Goal: Book appointment/travel/reservation

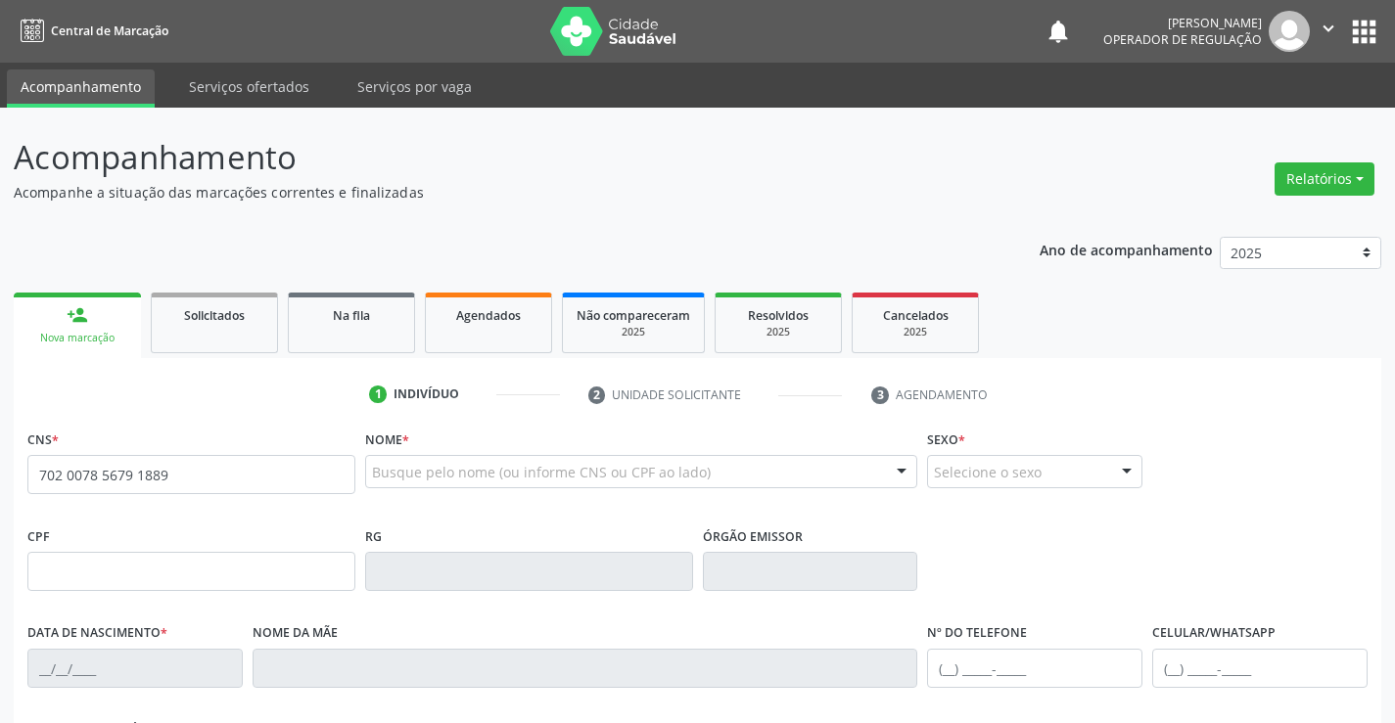
type input "702 0078 5679 1889"
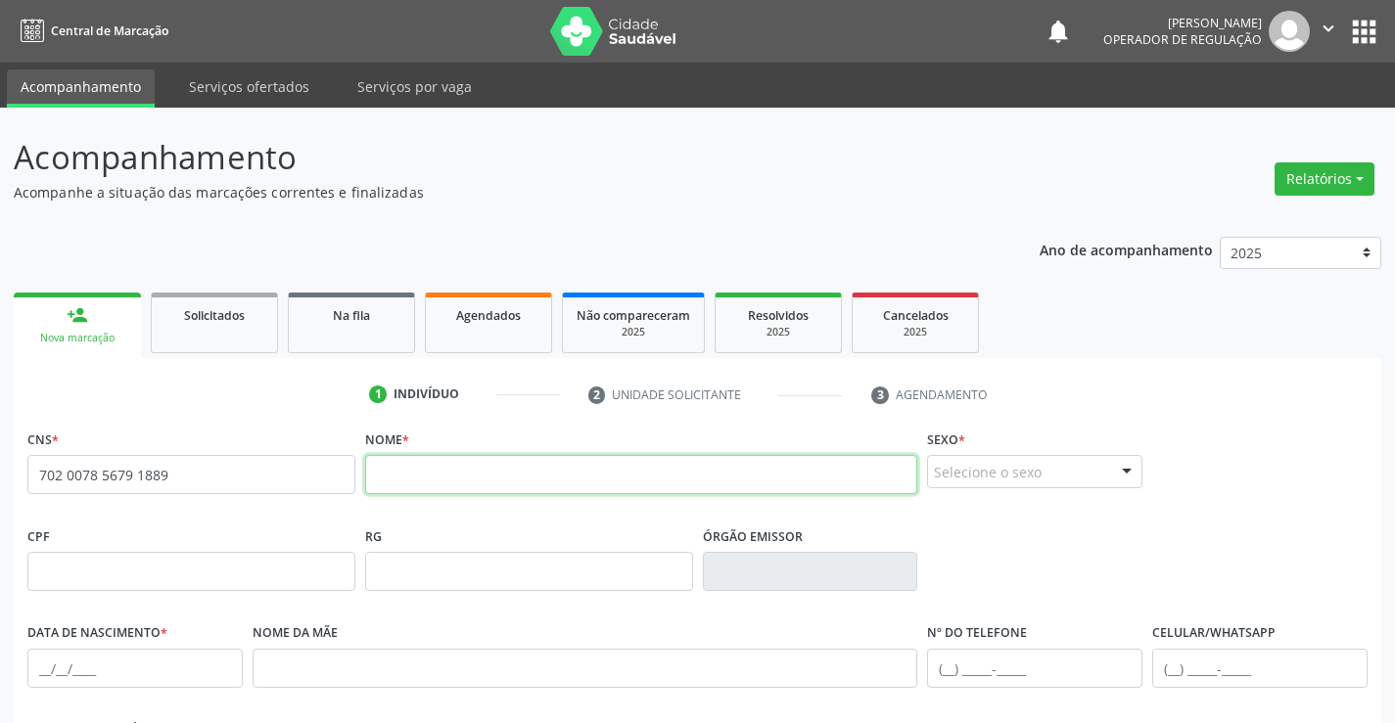
click at [575, 476] on input "text" at bounding box center [641, 474] width 553 height 39
type input "[PERSON_NAME]"
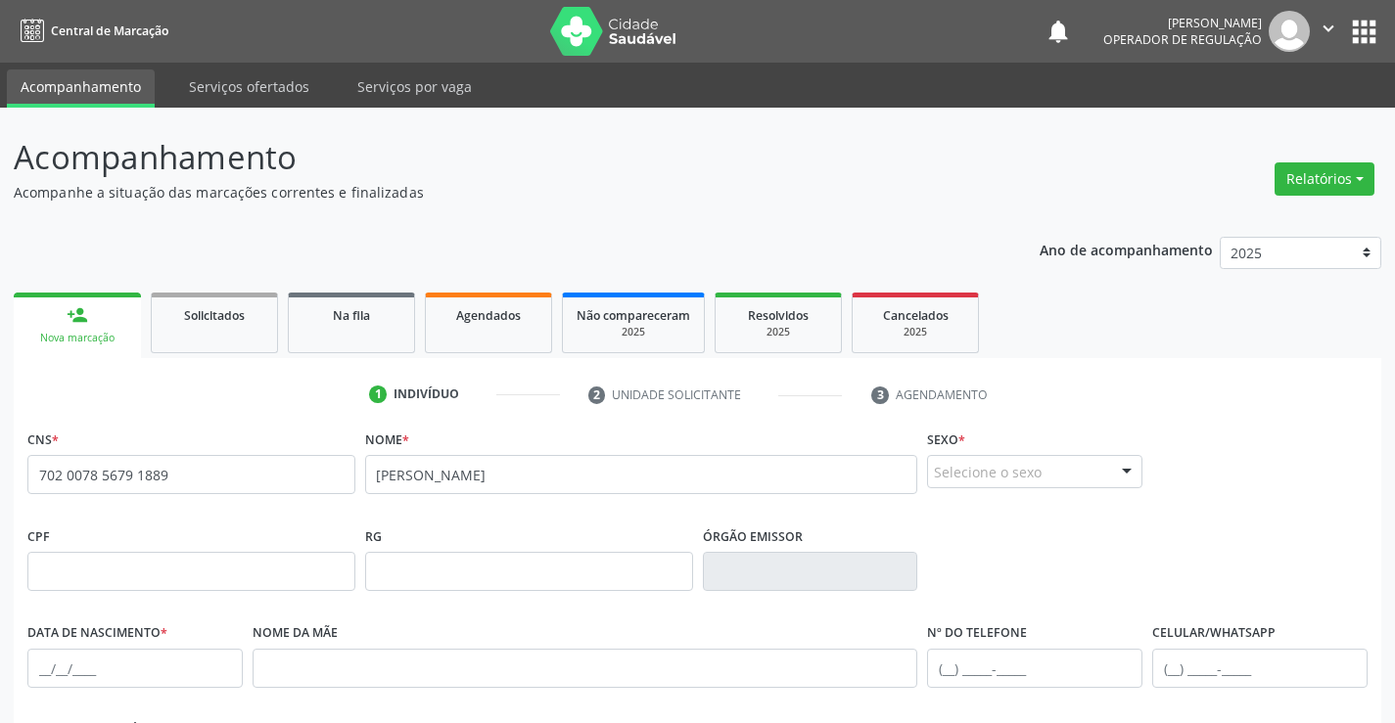
click at [1125, 467] on div at bounding box center [1126, 472] width 29 height 33
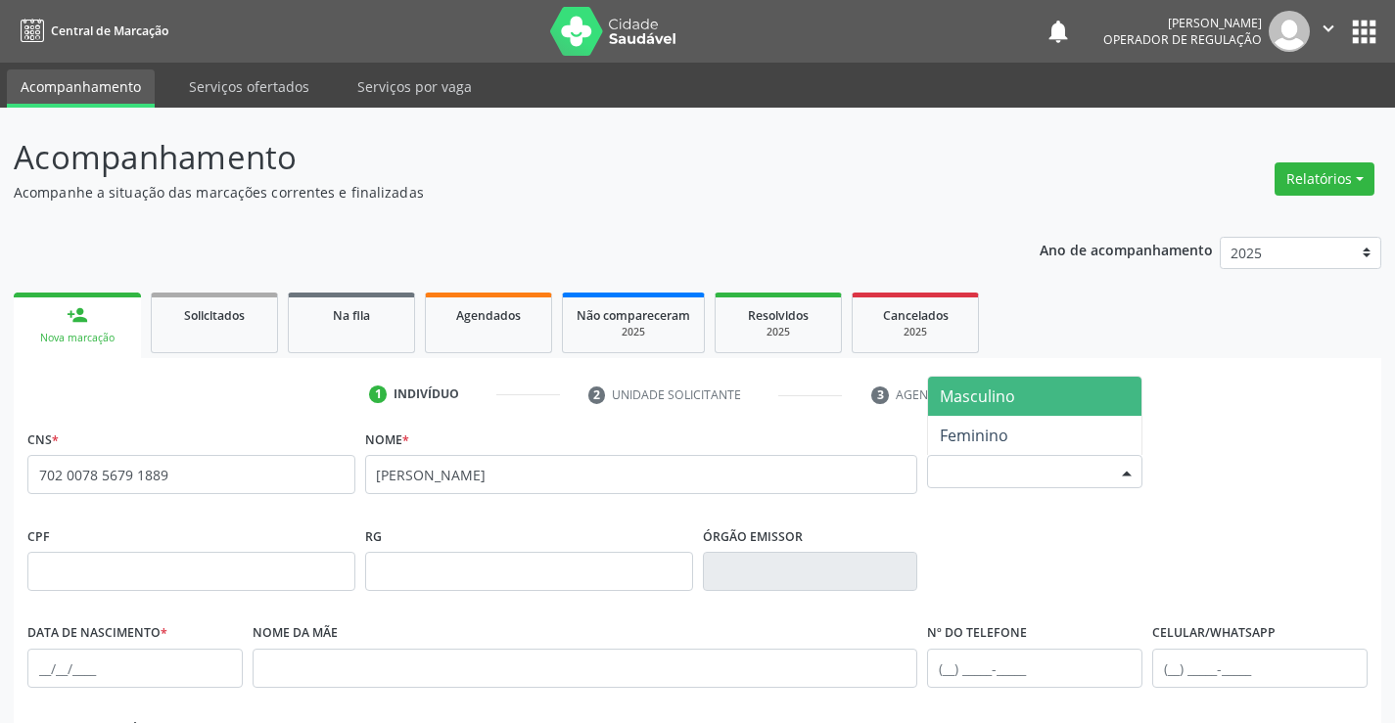
click at [1022, 400] on span "Masculino" at bounding box center [1034, 396] width 213 height 39
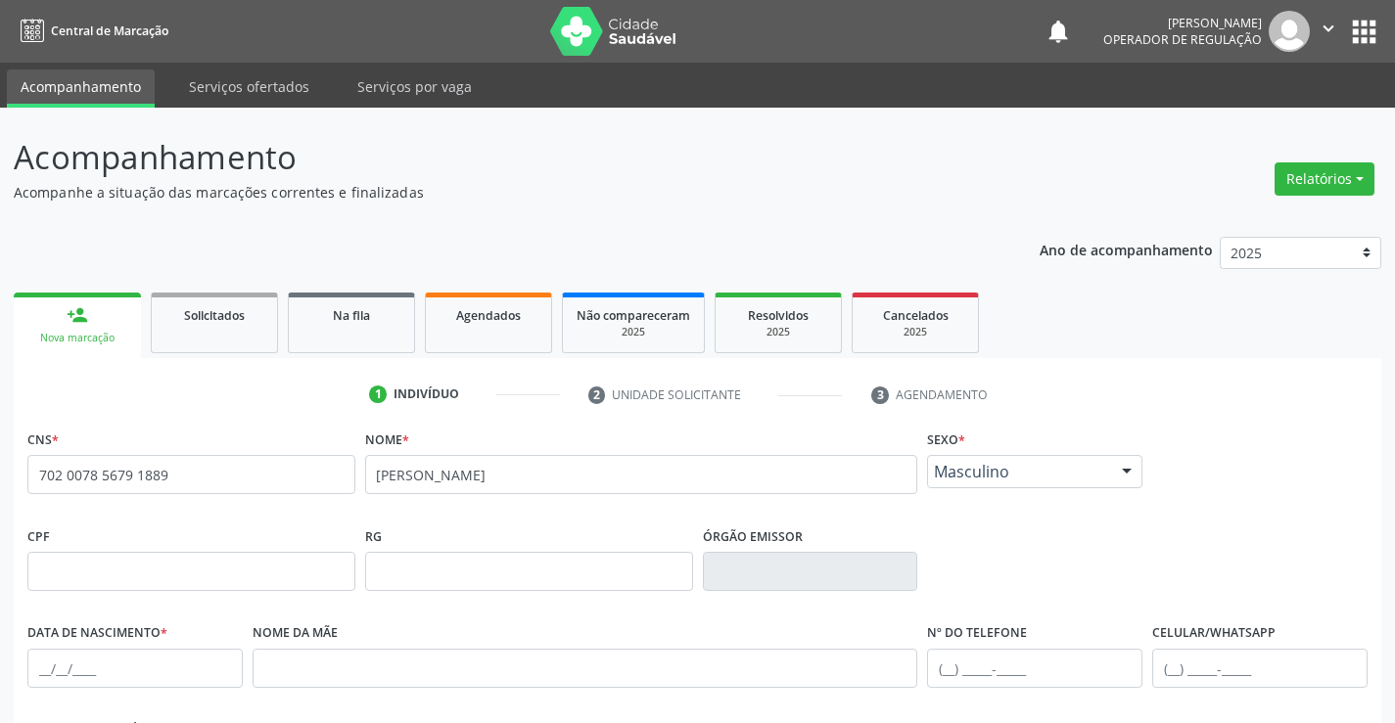
scroll to position [338, 0]
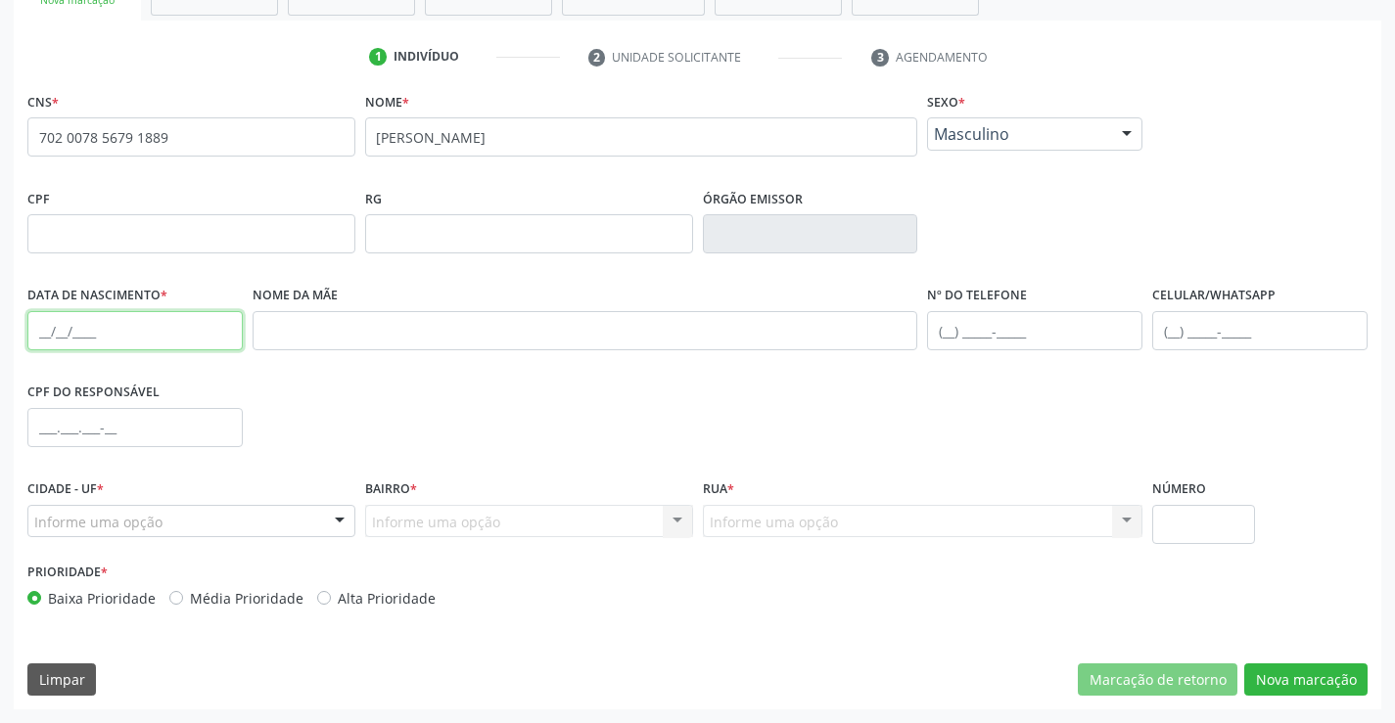
click at [45, 334] on input "text" at bounding box center [134, 330] width 215 height 39
type input "1[DATE]"
click at [340, 526] on div at bounding box center [339, 522] width 29 height 33
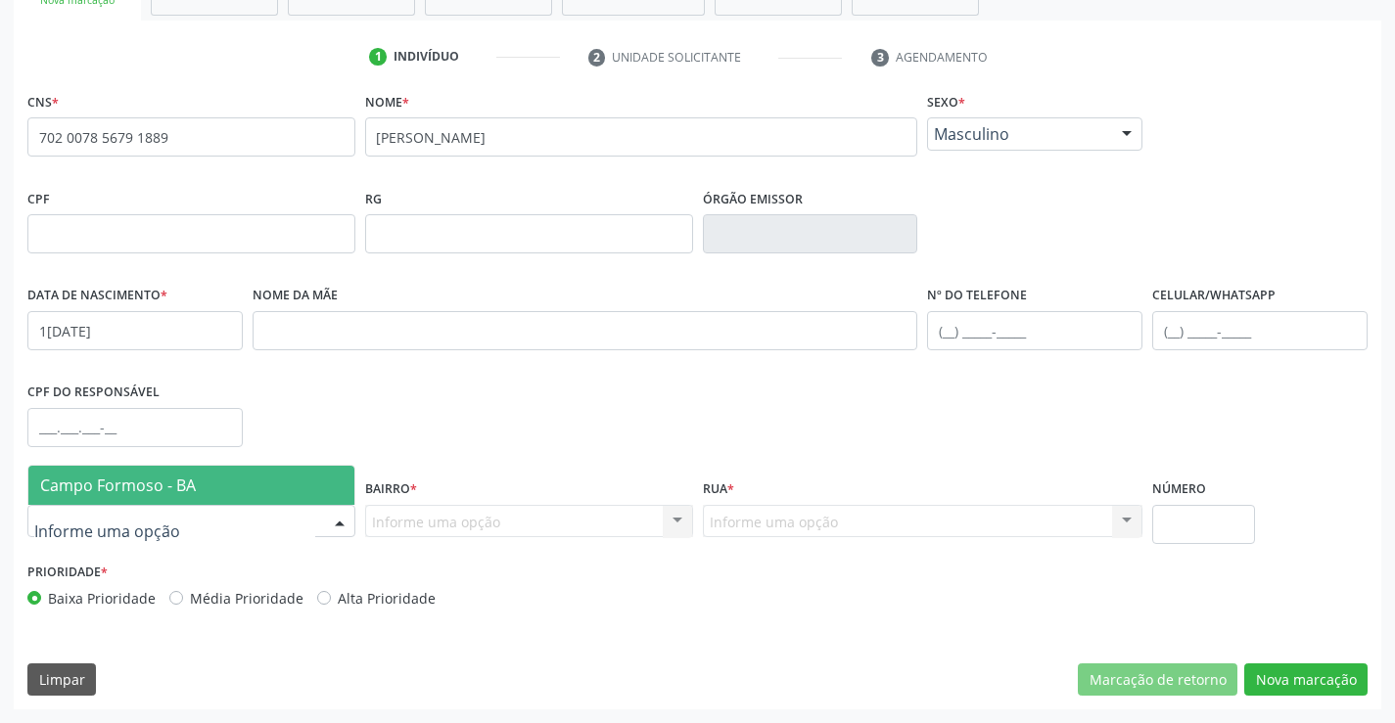
click at [229, 496] on span "Campo Formoso - BA" at bounding box center [191, 485] width 326 height 39
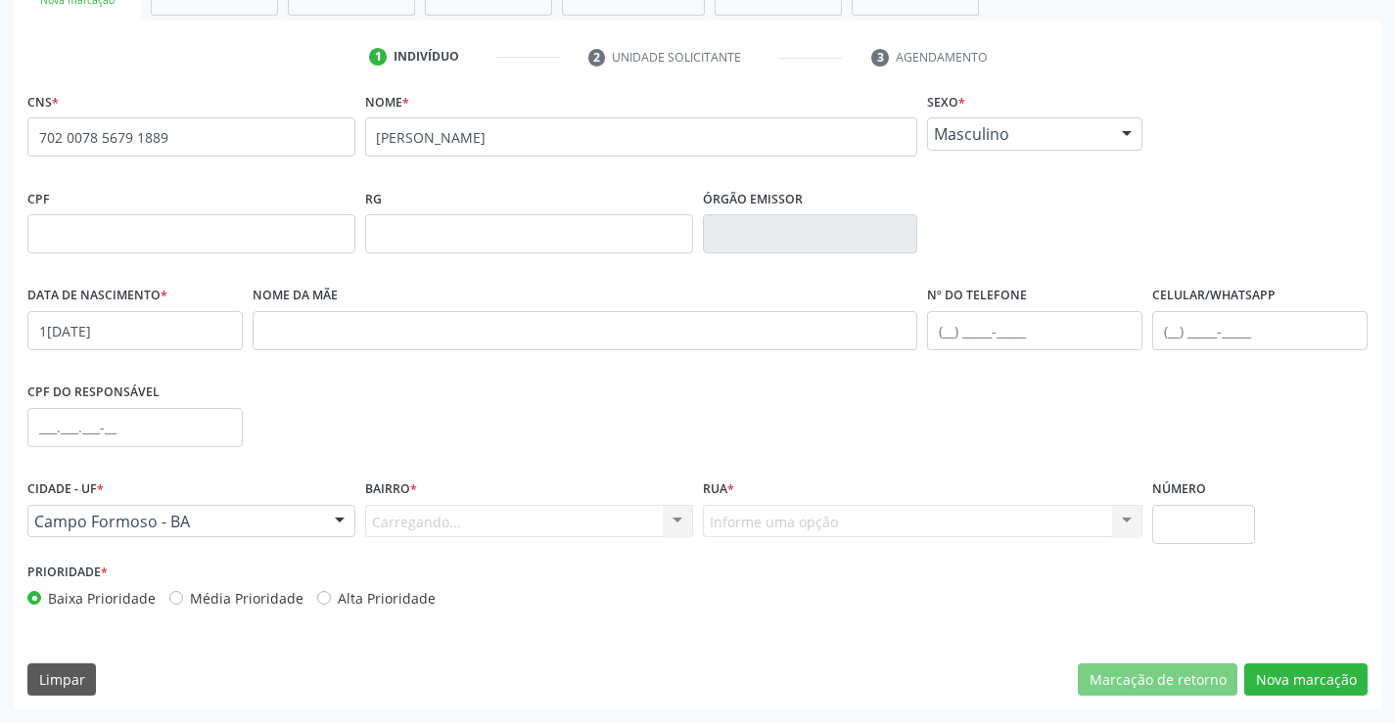
click at [684, 527] on div "Carregando... Nenhum resultado encontrado para: " " Nenhuma opção encontrada. D…" at bounding box center [529, 521] width 328 height 33
click at [681, 520] on div at bounding box center [677, 522] width 29 height 33
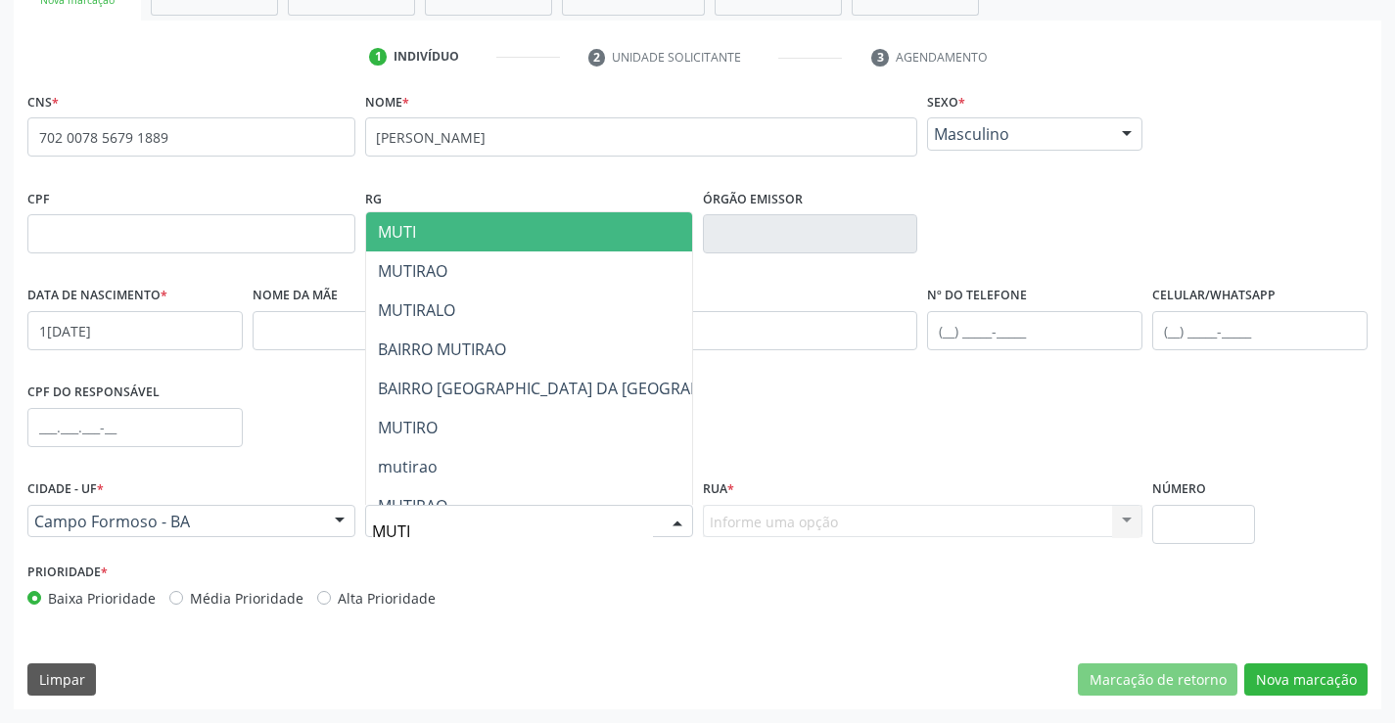
type input "MUTIR"
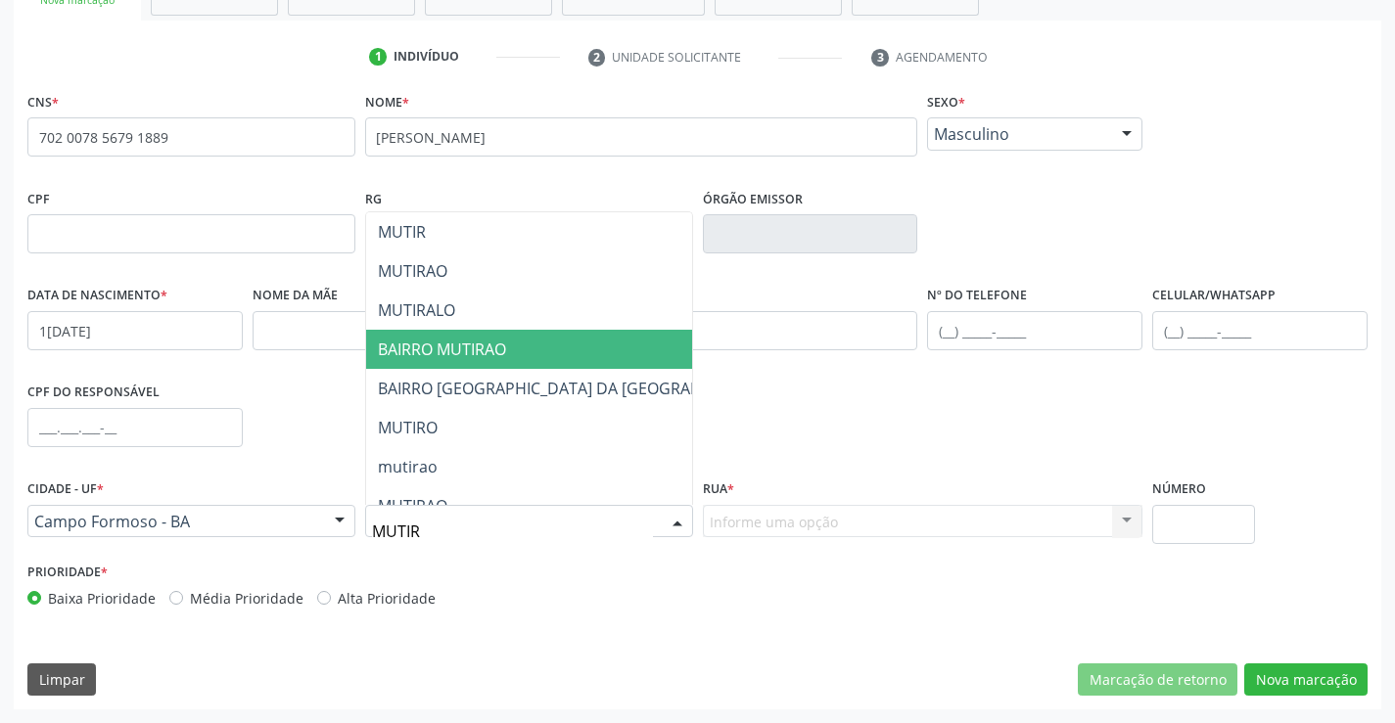
drag, startPoint x: 532, startPoint y: 348, endPoint x: 541, endPoint y: 355, distance: 11.2
click at [532, 348] on span "BAIRRO MUTIRAO" at bounding box center [577, 349] width 423 height 39
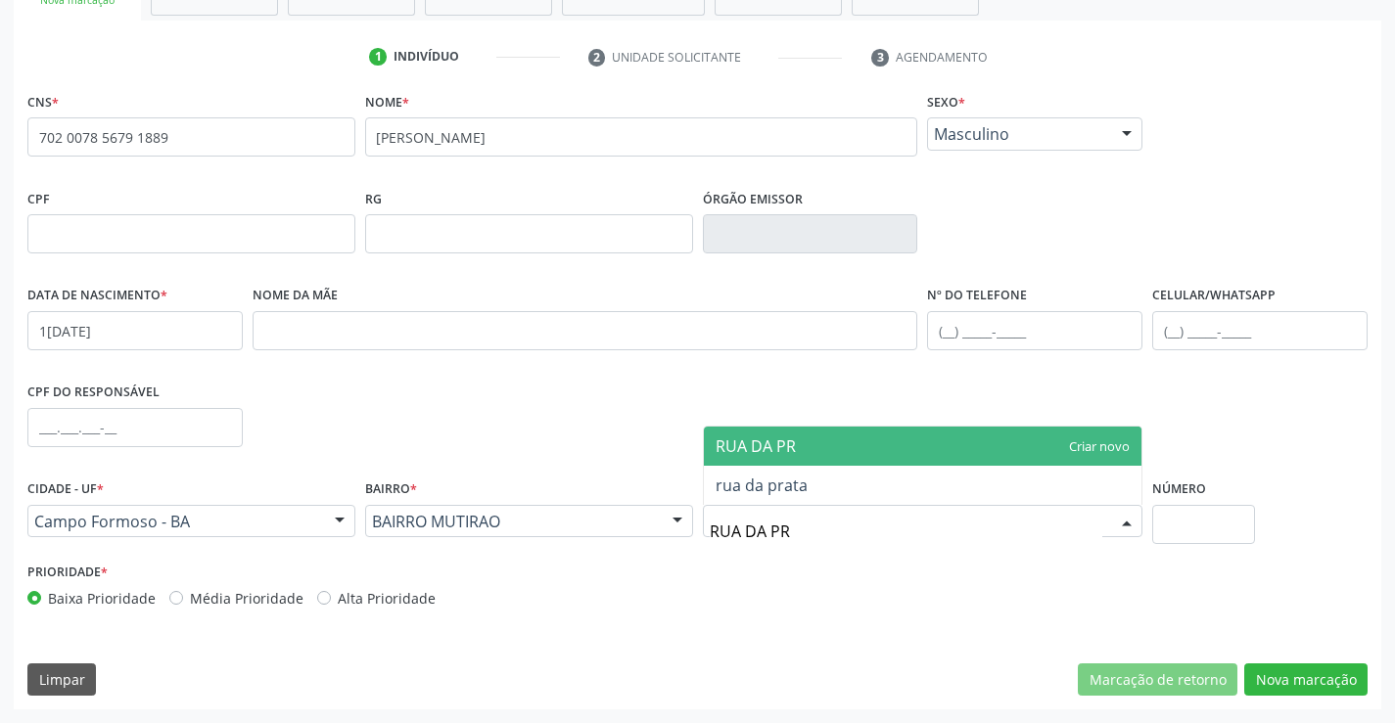
type input "RUA DA PRA"
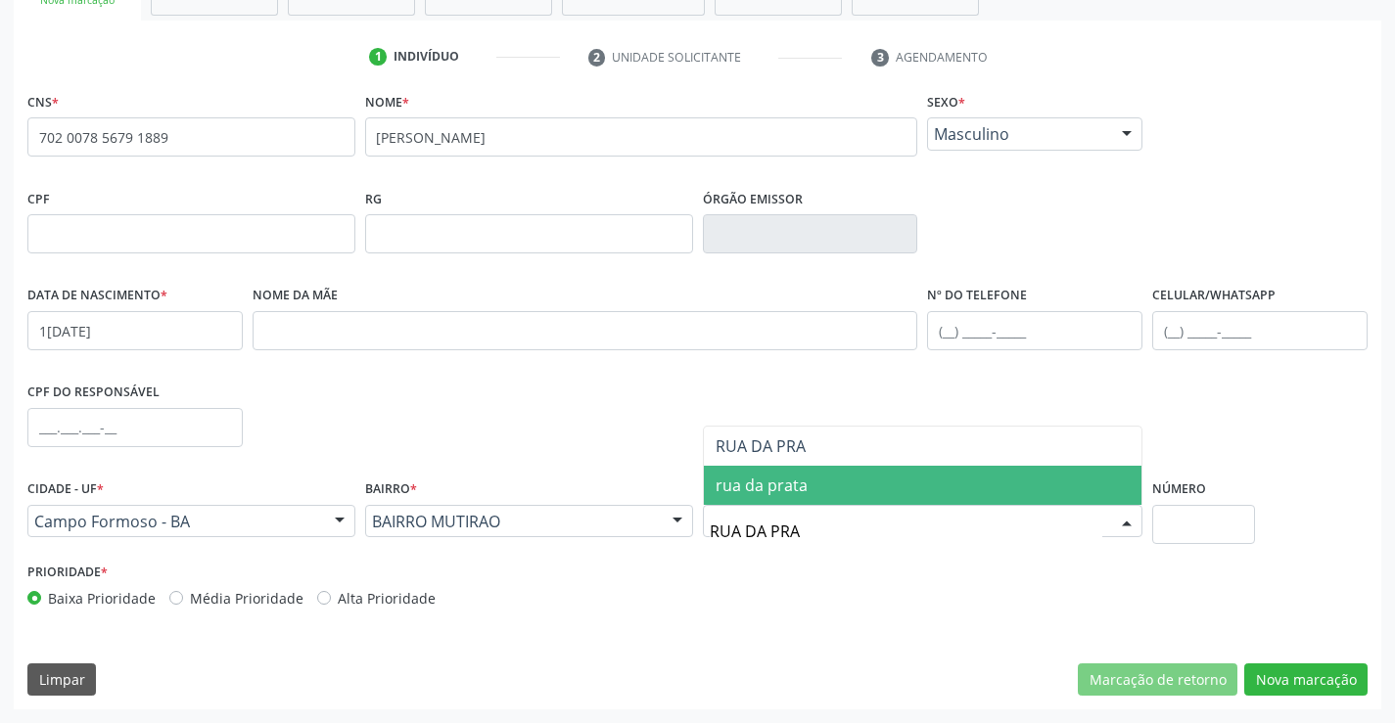
click at [781, 487] on span "rua da prata" at bounding box center [761, 486] width 92 height 22
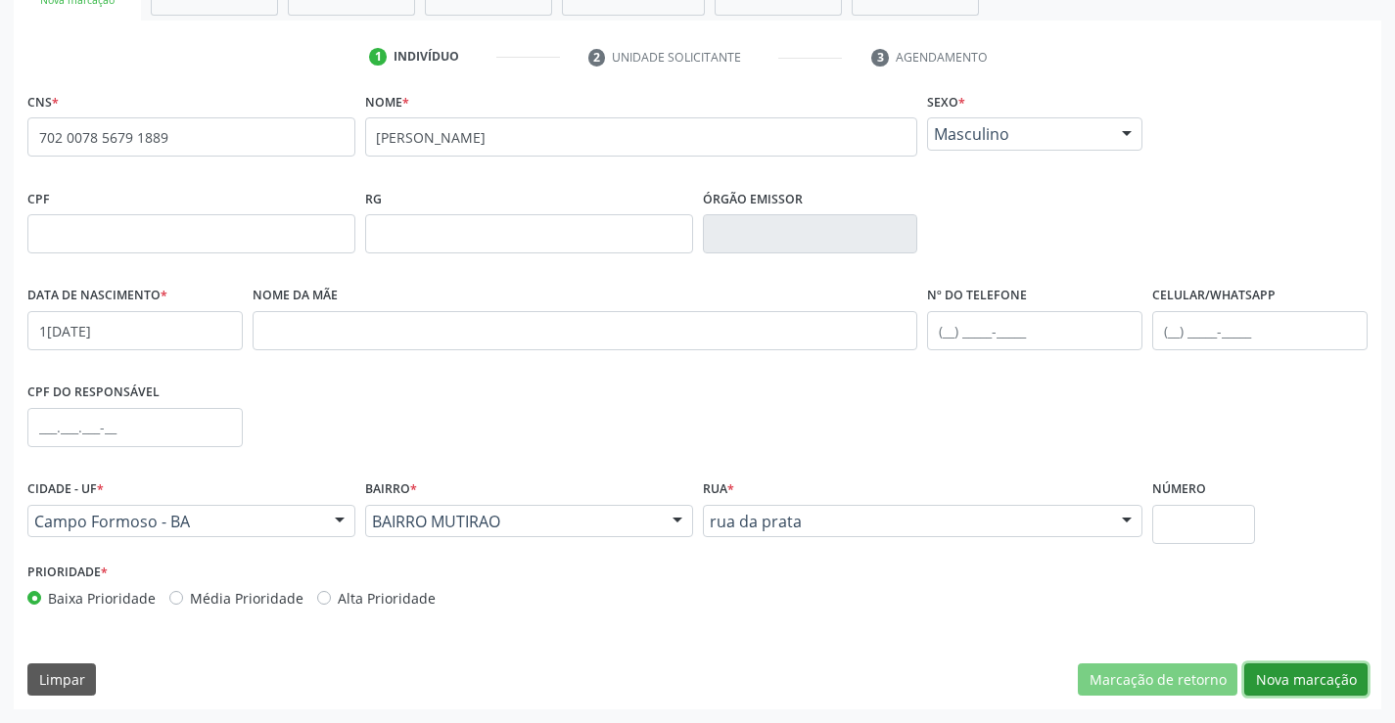
click at [1286, 668] on button "Nova marcação" at bounding box center [1305, 680] width 123 height 33
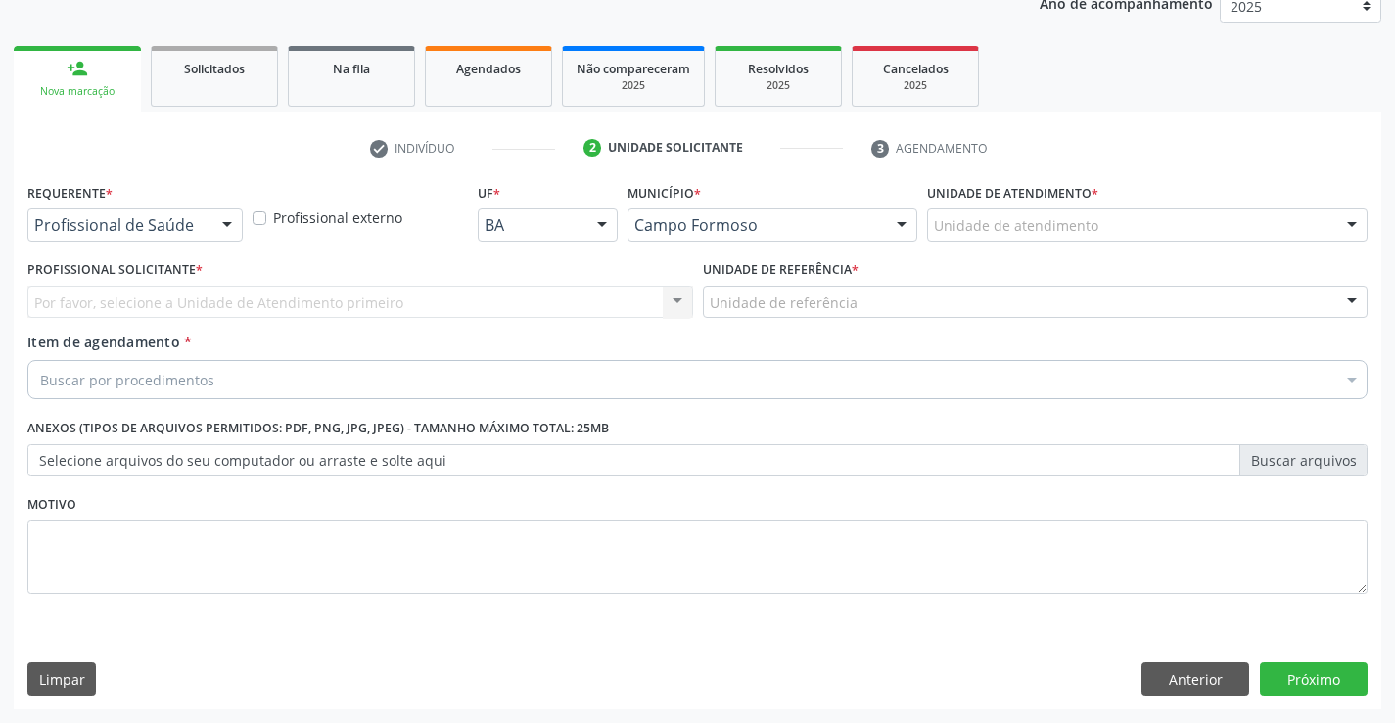
click at [215, 227] on div at bounding box center [226, 225] width 29 height 33
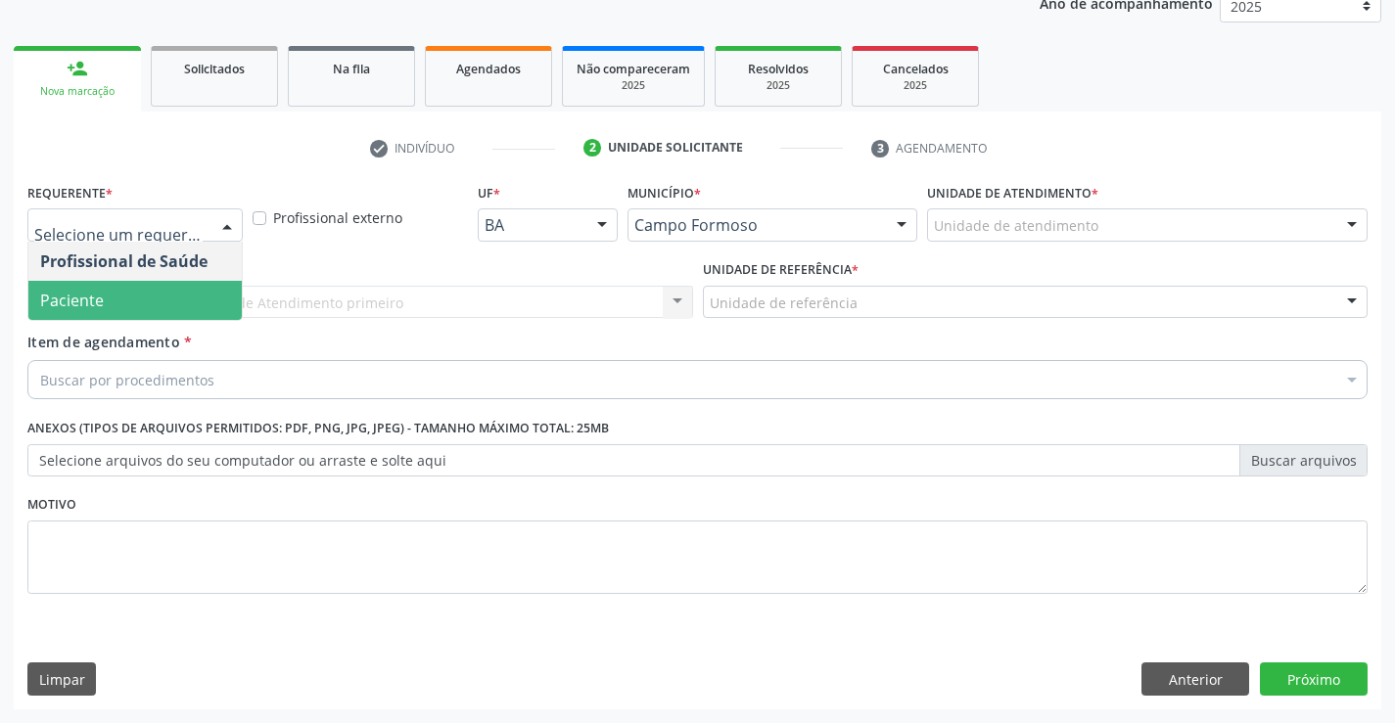
click at [155, 295] on span "Paciente" at bounding box center [134, 300] width 213 height 39
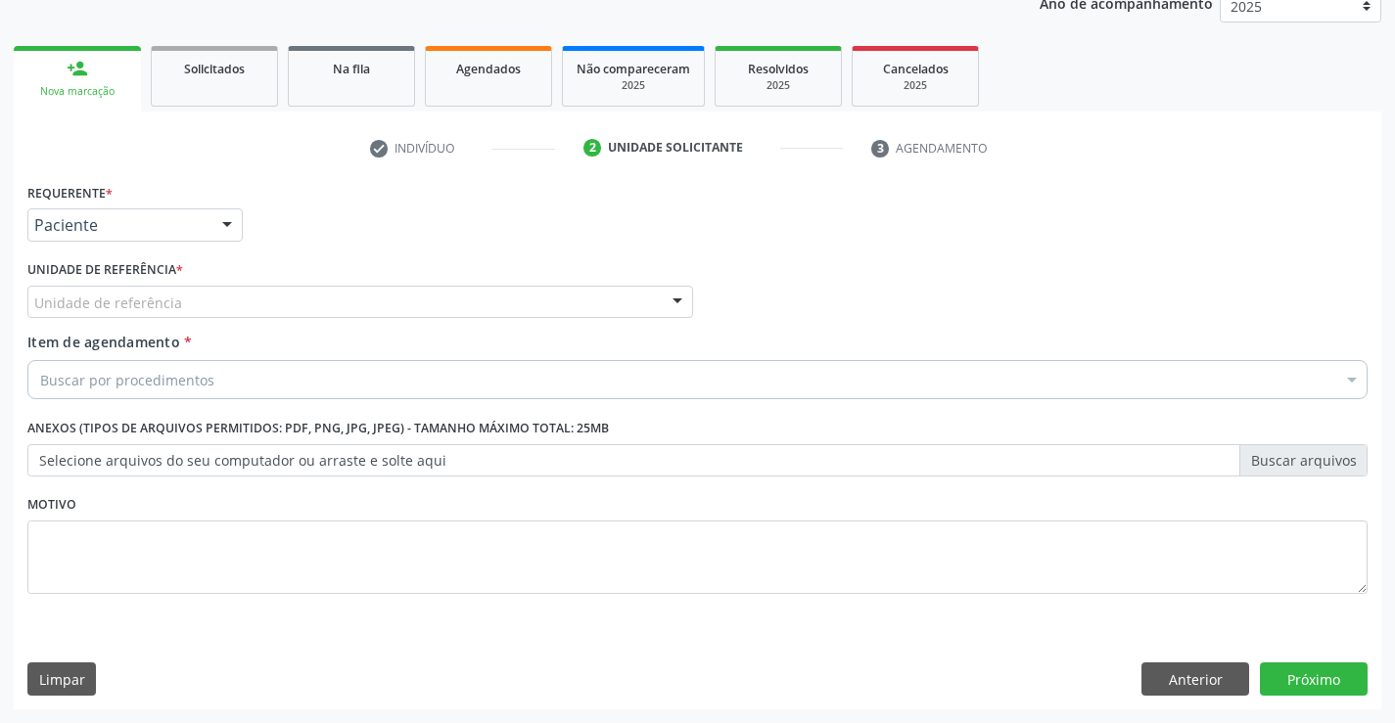
click at [674, 297] on div at bounding box center [677, 303] width 29 height 33
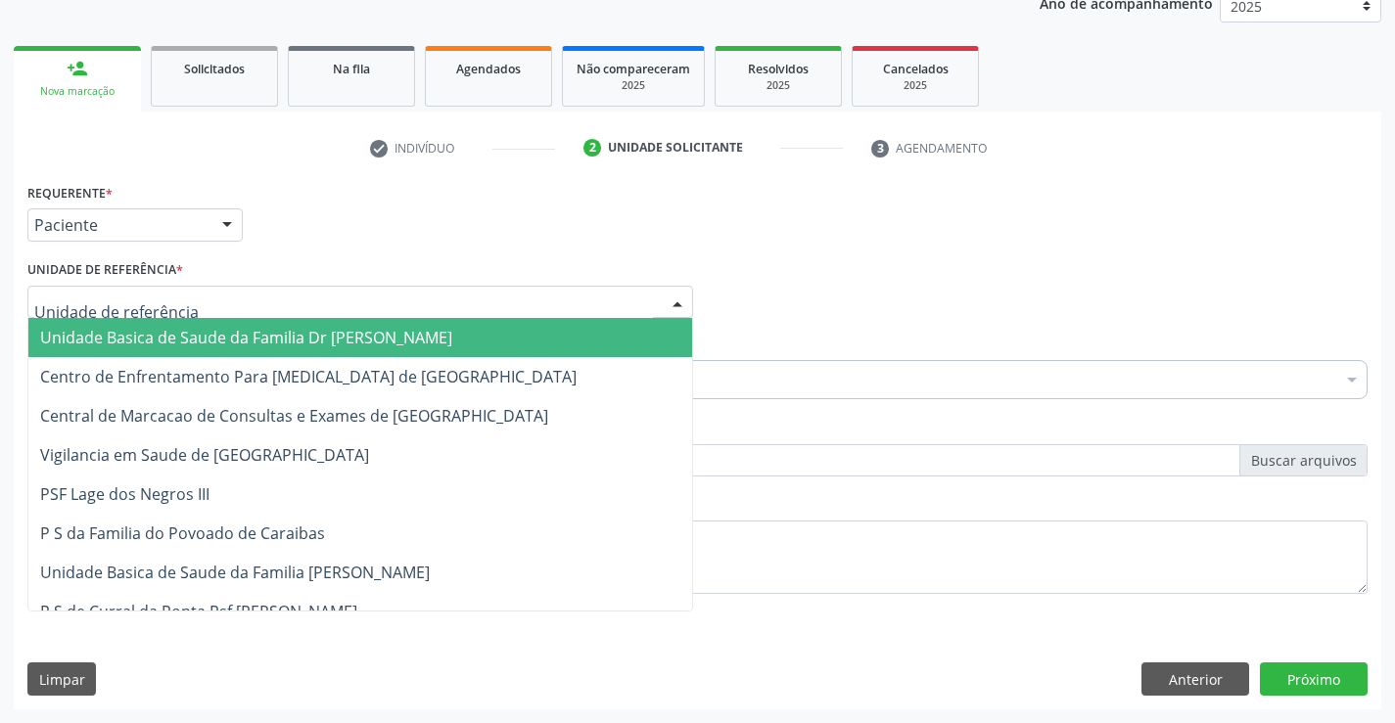
click at [483, 350] on span "Unidade Basica de Saude da Familia Dr [PERSON_NAME]" at bounding box center [360, 337] width 664 height 39
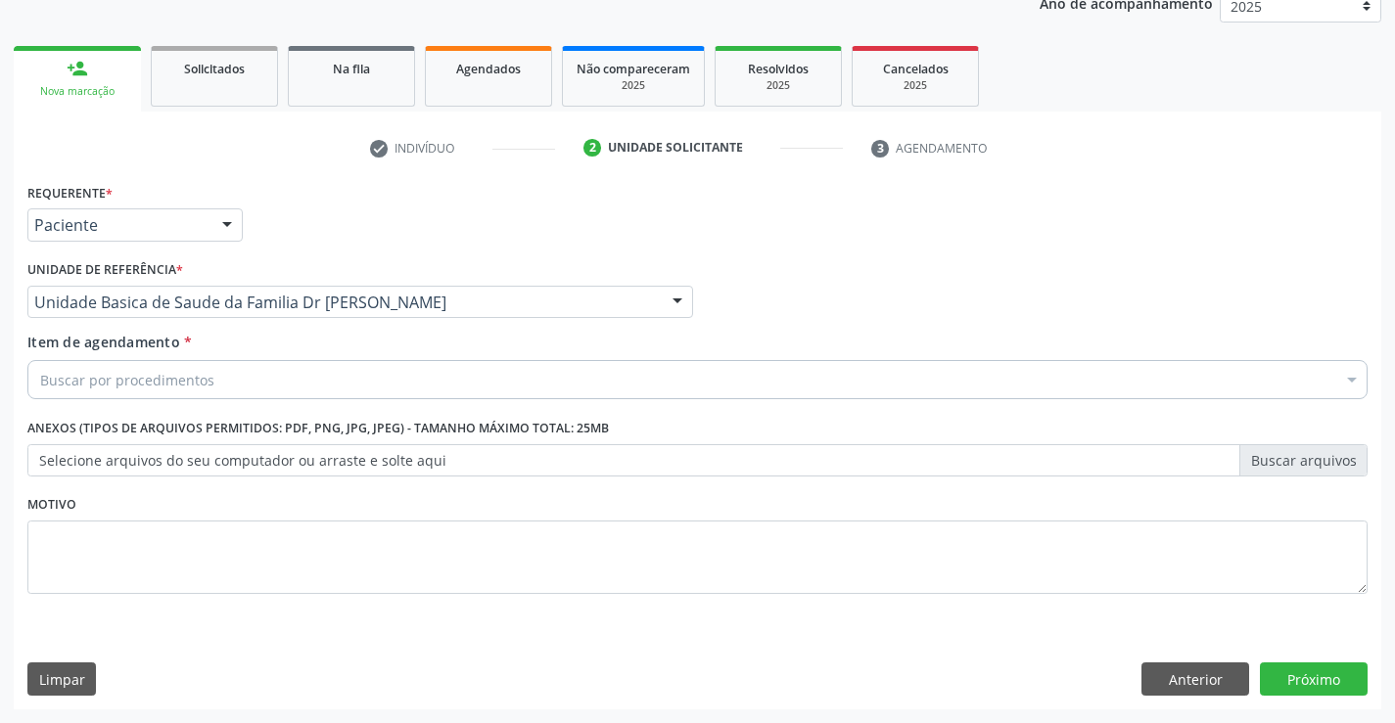
click at [353, 394] on div "Buscar por procedimentos" at bounding box center [697, 379] width 1340 height 39
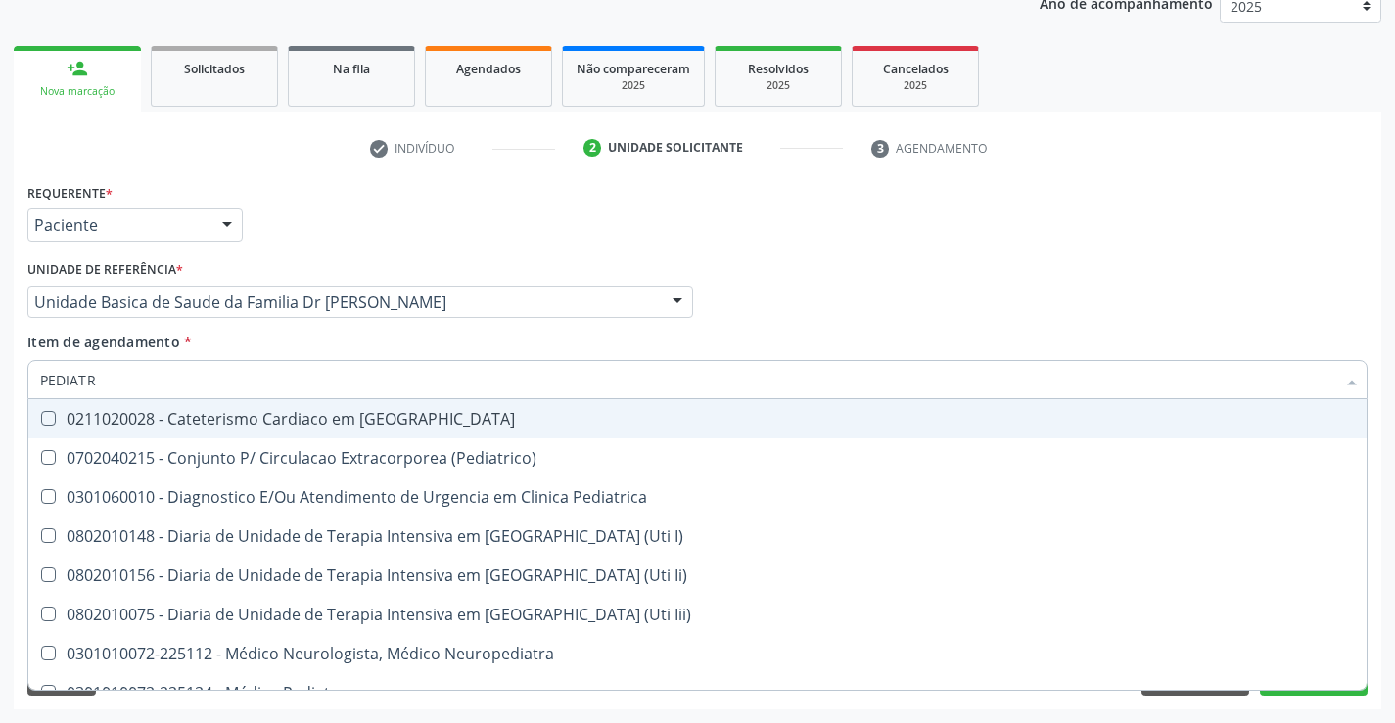
type input "PEDIATRA"
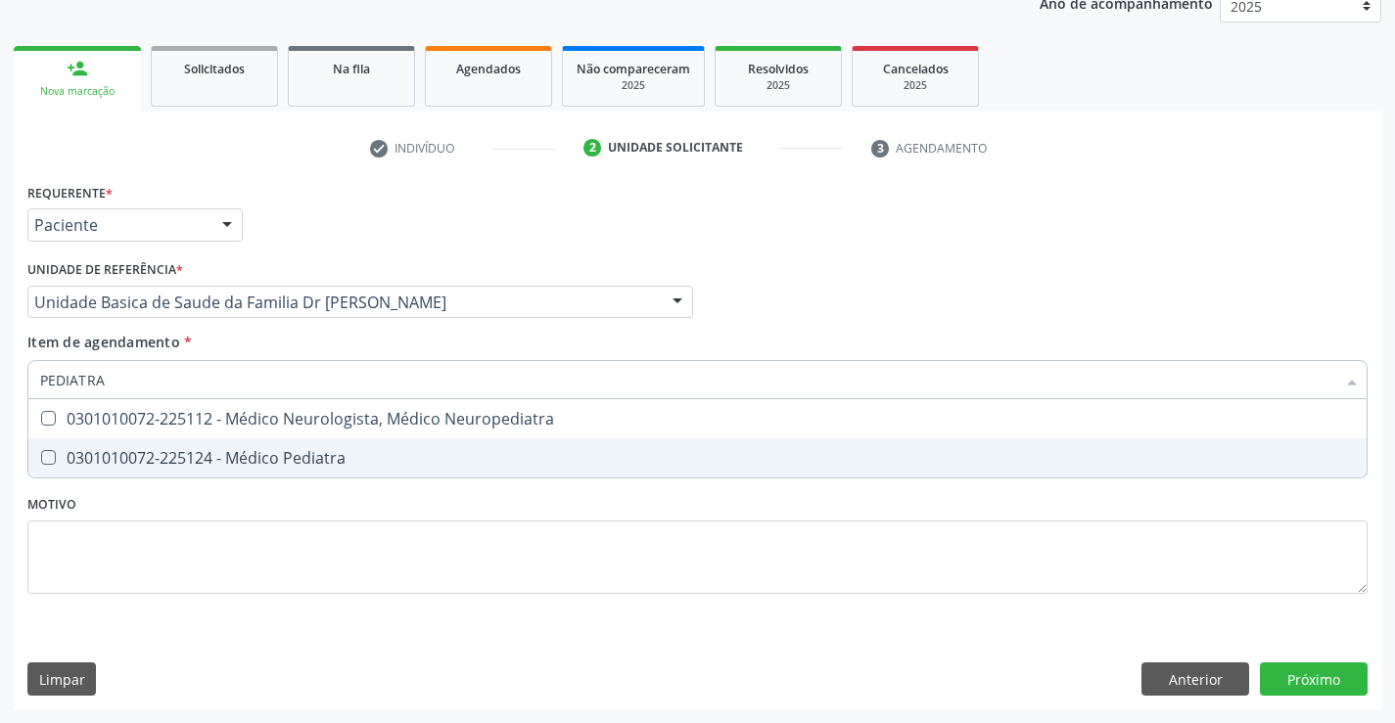
click at [322, 450] on div "0301010072-225124 - Médico Pediatra" at bounding box center [697, 458] width 1314 height 16
checkbox Pediatra "true"
click at [1290, 672] on div "Requerente * Paciente Profissional de Saúde Paciente Nenhum resultado encontrad…" at bounding box center [697, 443] width 1367 height 531
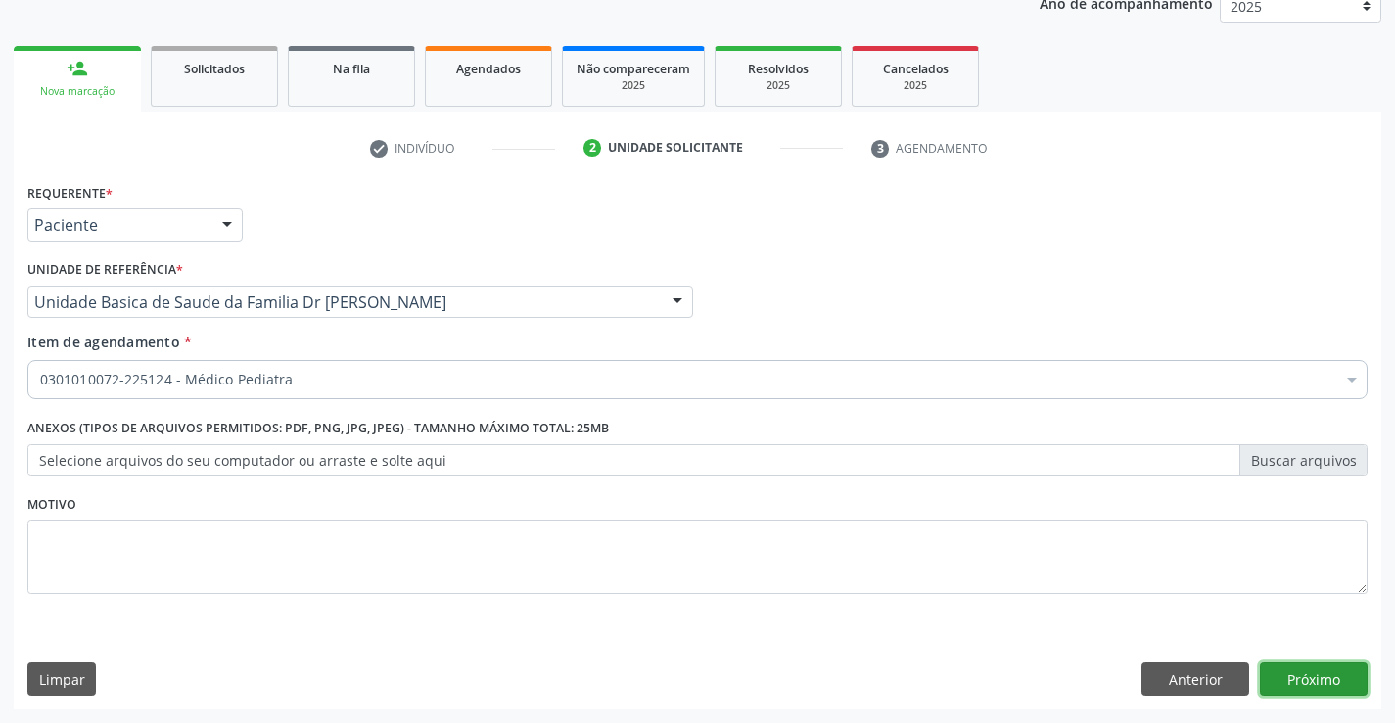
click at [1290, 672] on button "Próximo" at bounding box center [1314, 679] width 108 height 33
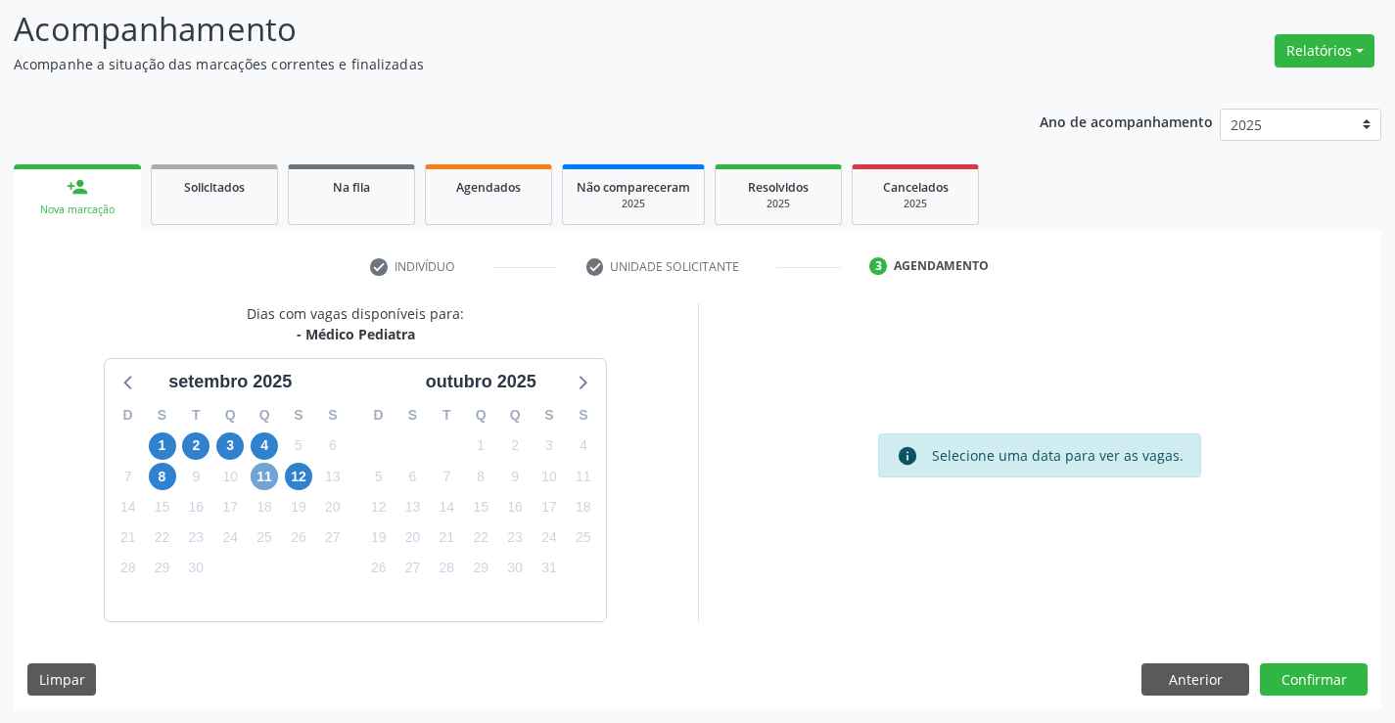
click at [258, 466] on span "11" at bounding box center [264, 476] width 27 height 27
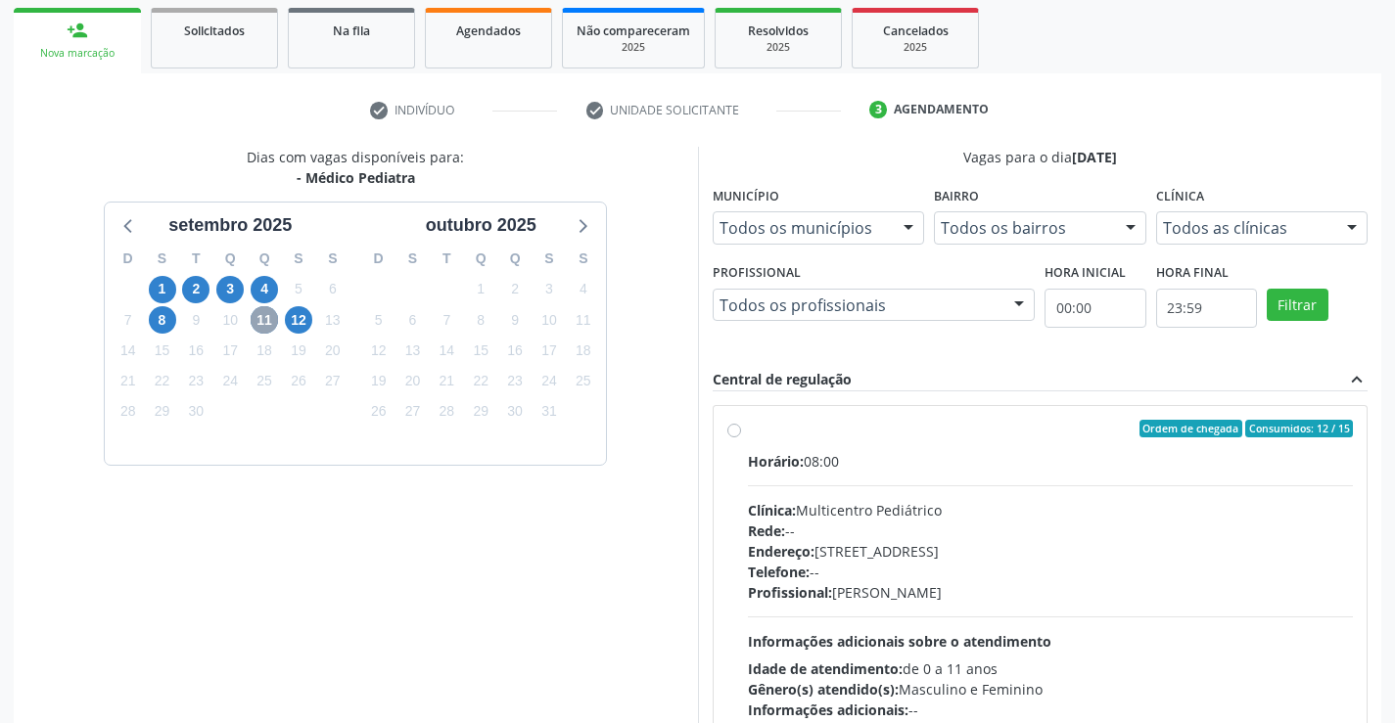
scroll to position [411, 0]
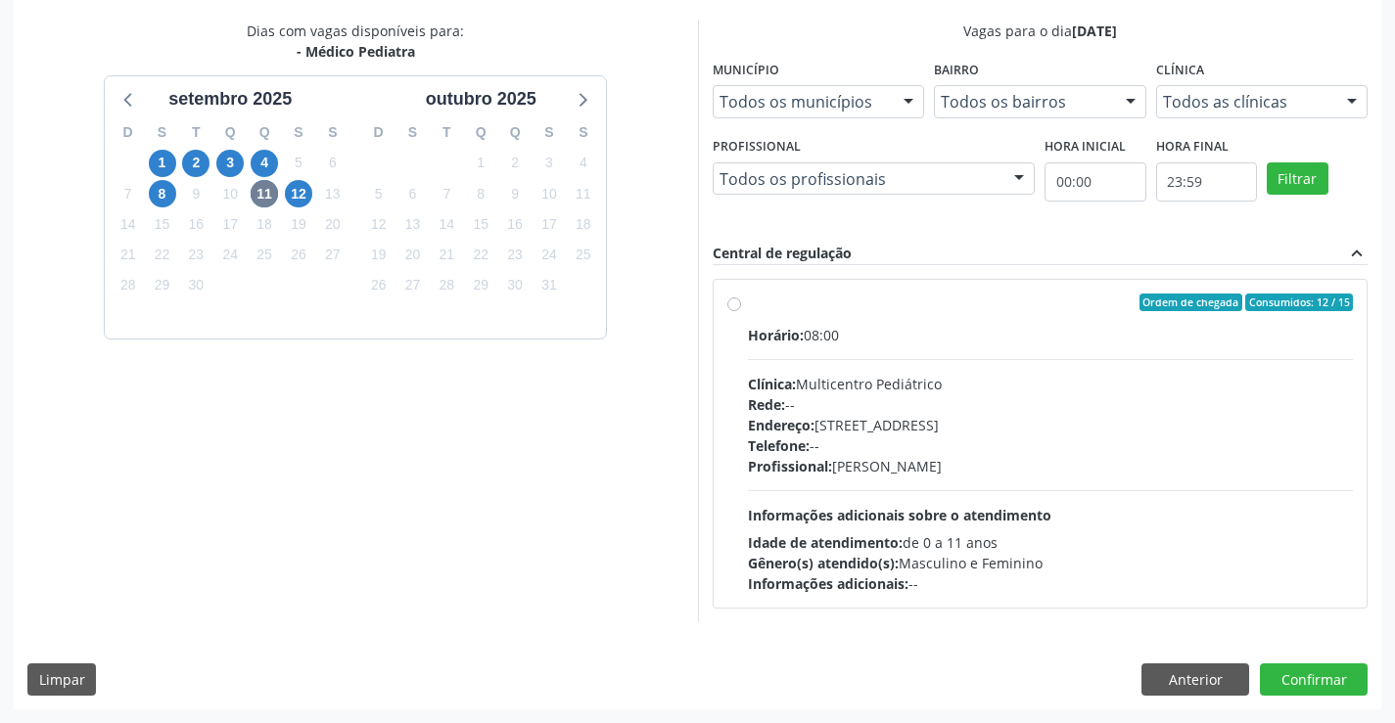
click at [748, 309] on label "Ordem de chegada Consumidos: 12 / 15 Horário: 08:00 Clínica: Multicentro Pediát…" at bounding box center [1051, 444] width 606 height 300
click at [734, 309] on input "Ordem de chegada Consumidos: 12 / 15 Horário: 08:00 Clínica: Multicentro Pediát…" at bounding box center [734, 303] width 14 height 18
radio input "true"
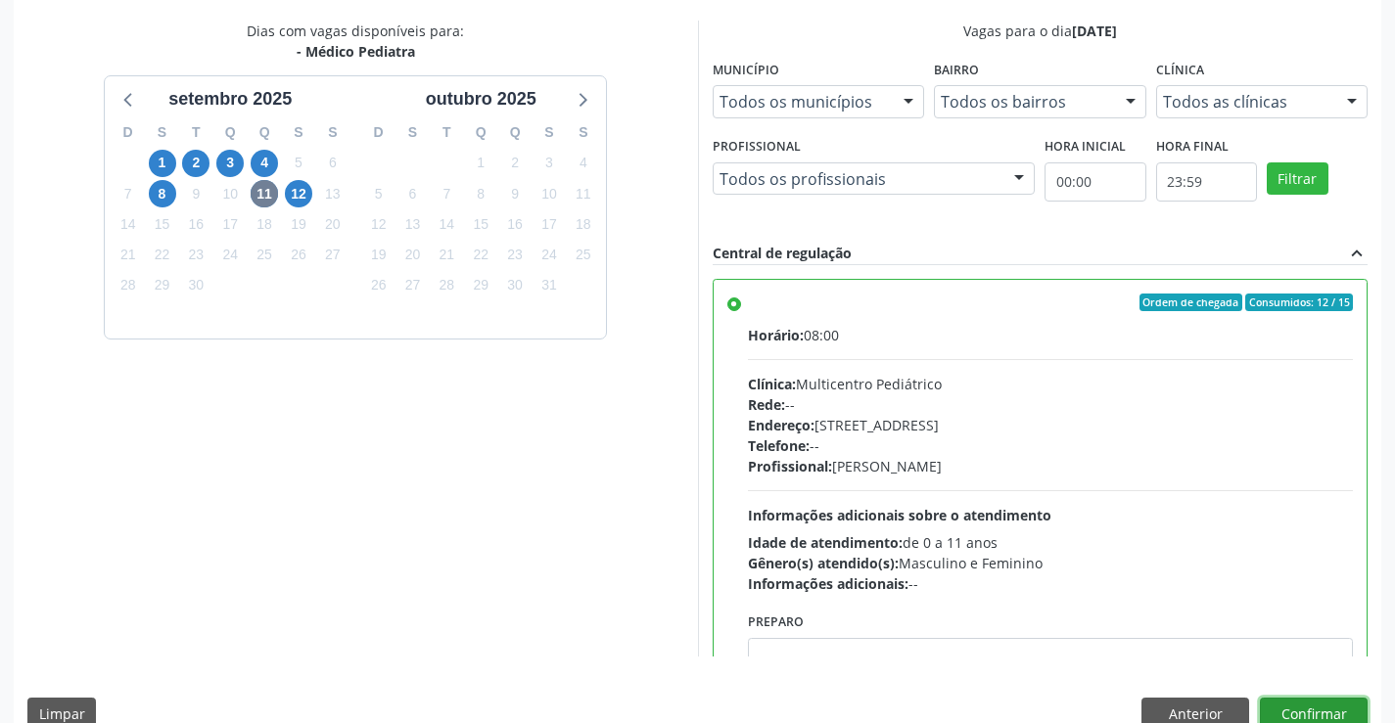
click at [1289, 707] on button "Confirmar" at bounding box center [1314, 714] width 108 height 33
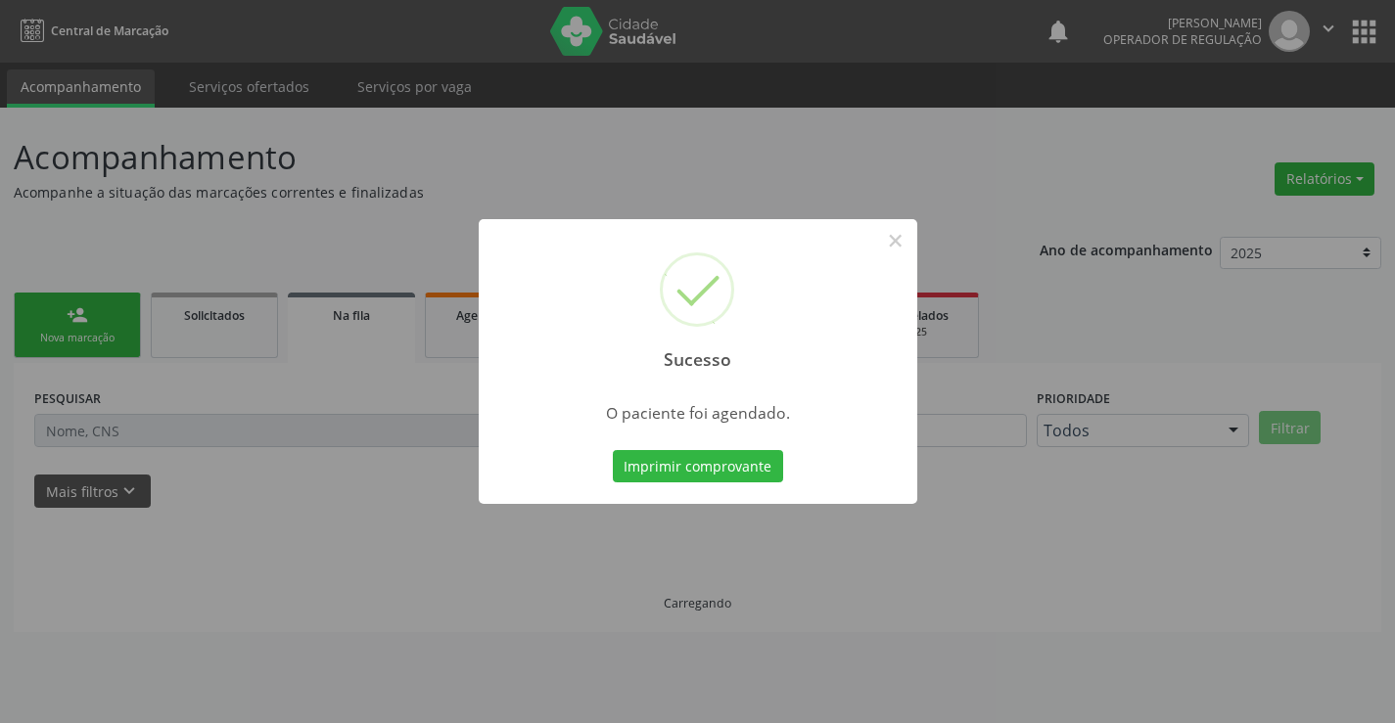
scroll to position [0, 0]
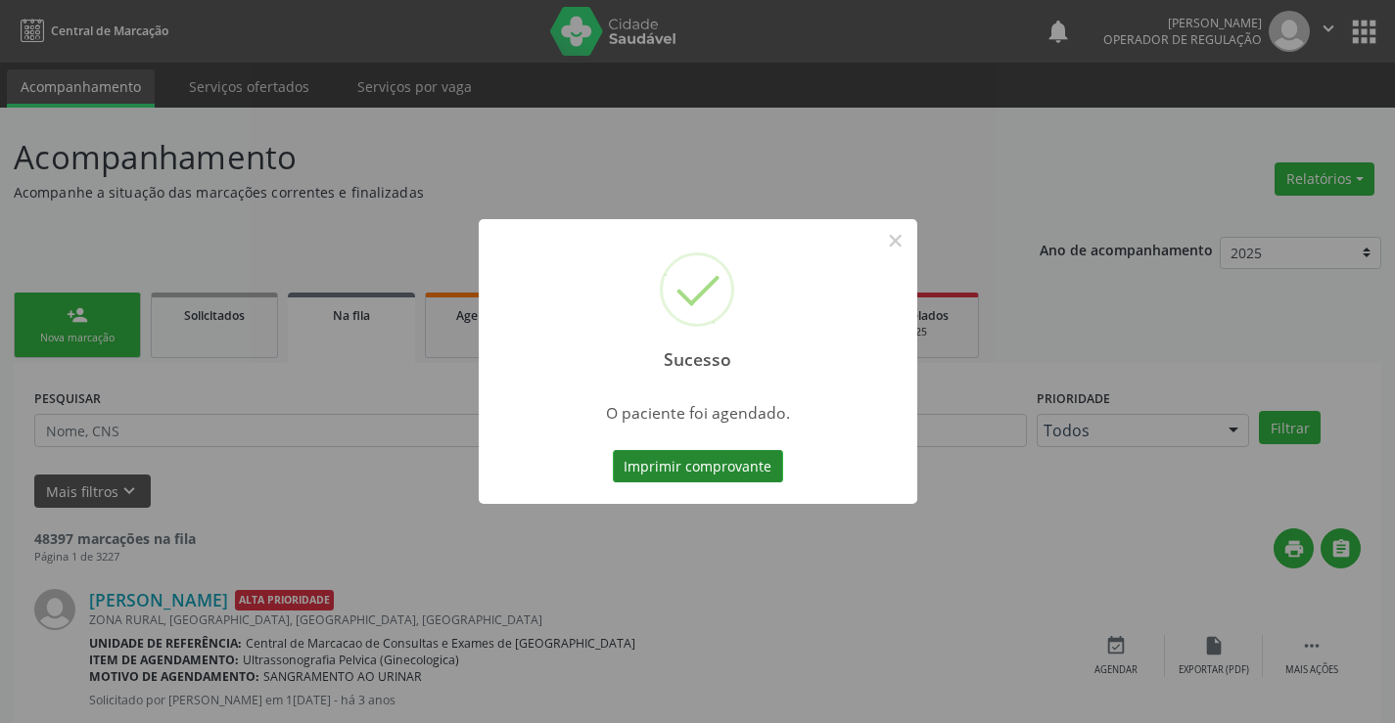
click at [683, 474] on button "Imprimir comprovante" at bounding box center [698, 466] width 170 height 33
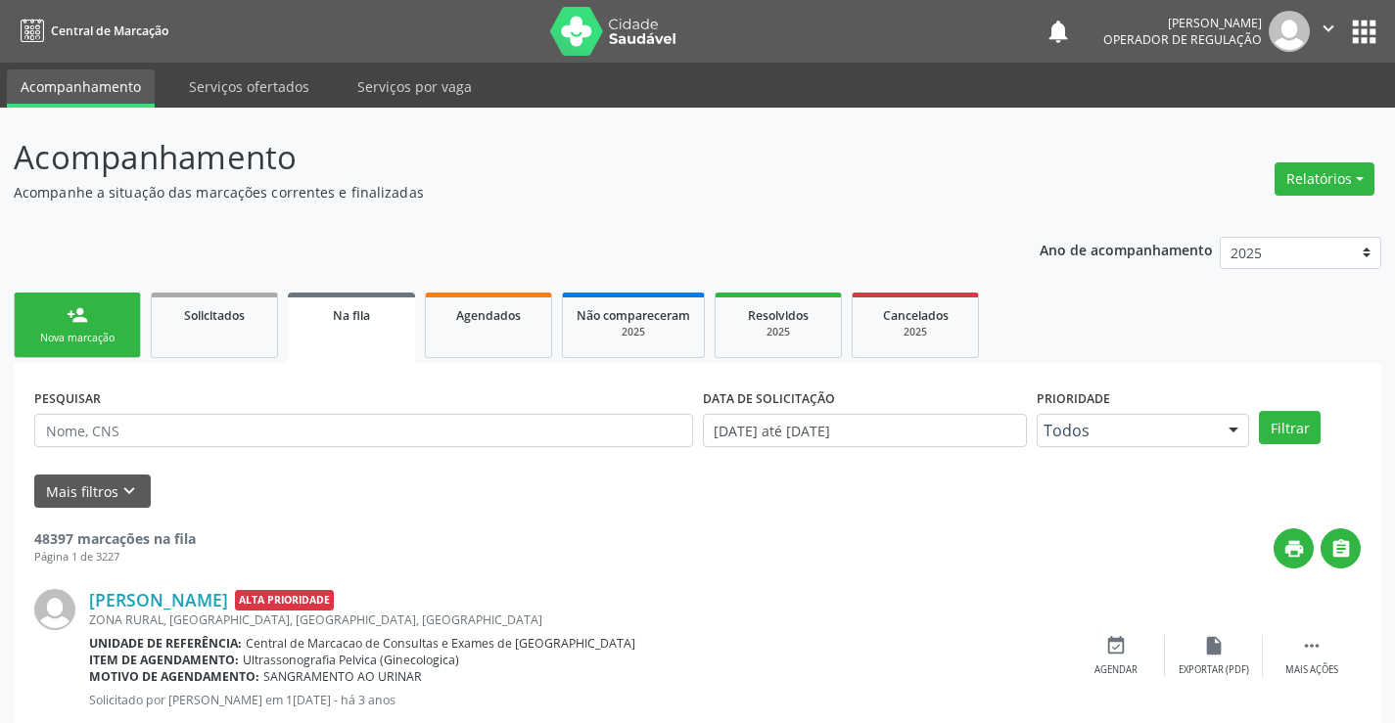
click at [80, 336] on div "Nova marcação" at bounding box center [77, 338] width 98 height 15
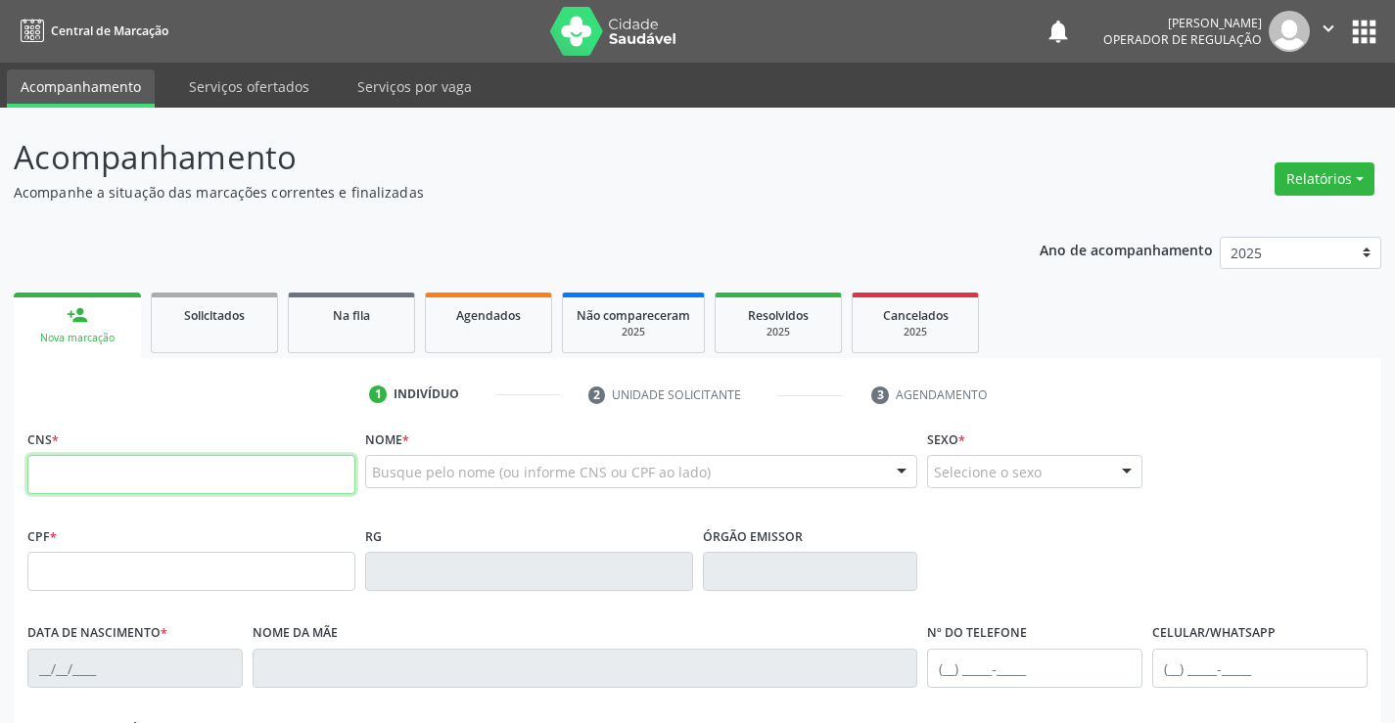
click at [105, 458] on input "text" at bounding box center [191, 474] width 328 height 39
type input "700 0089 3462 2509"
type input "[DATE]"
type input "[PHONE_NUMBER]"
type input "S/N"
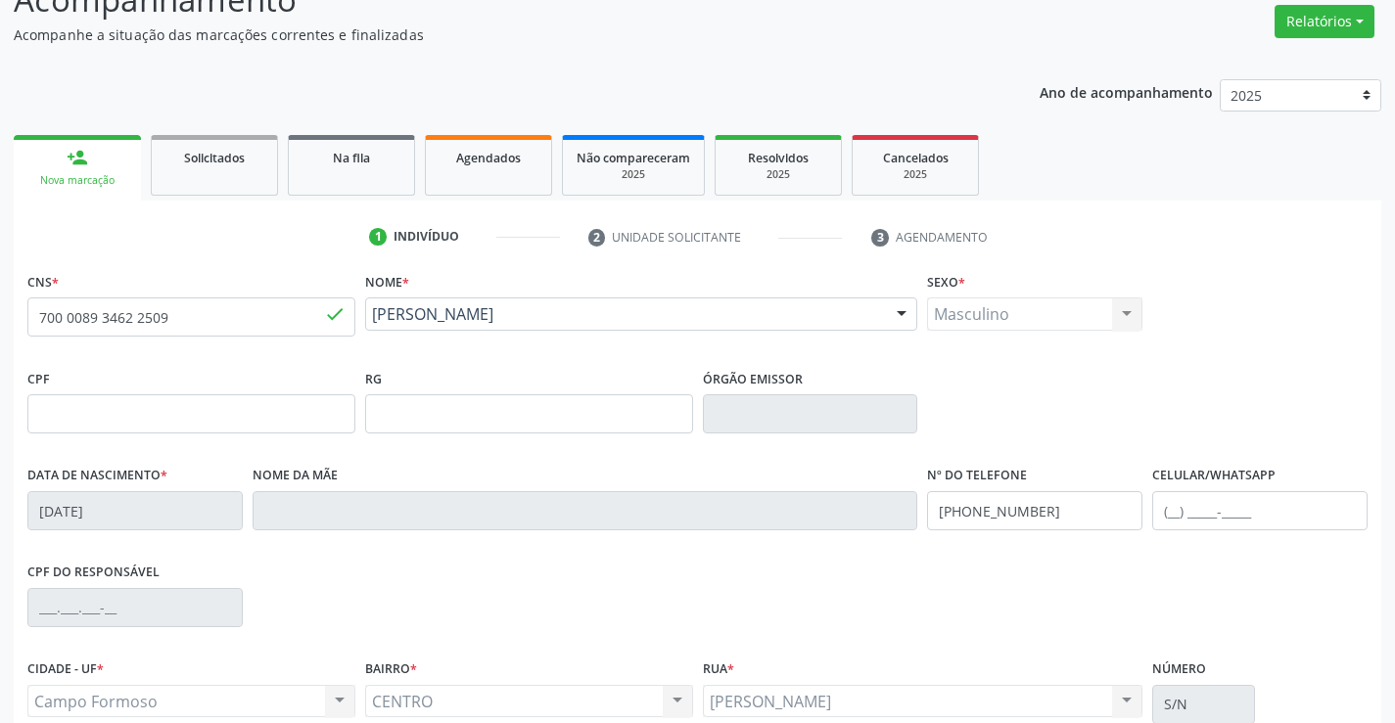
scroll to position [338, 0]
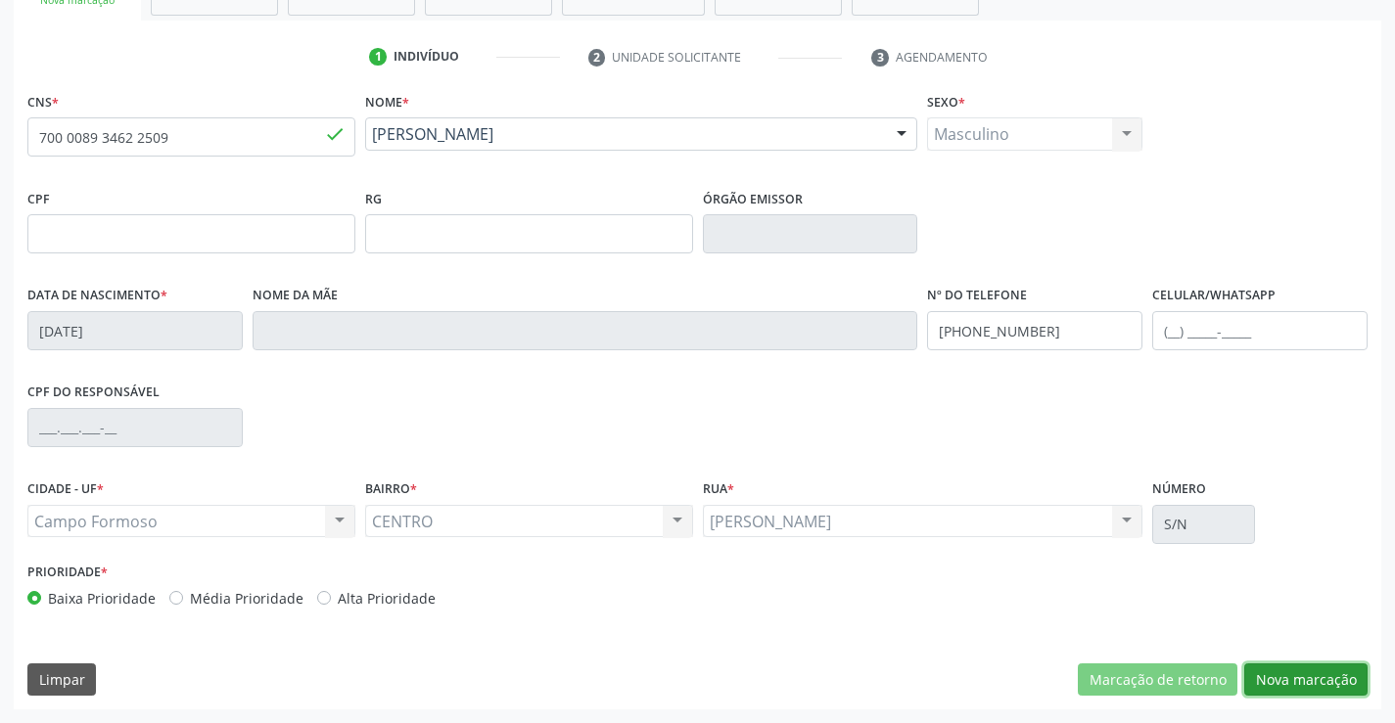
click at [1267, 680] on button "Nova marcação" at bounding box center [1305, 680] width 123 height 33
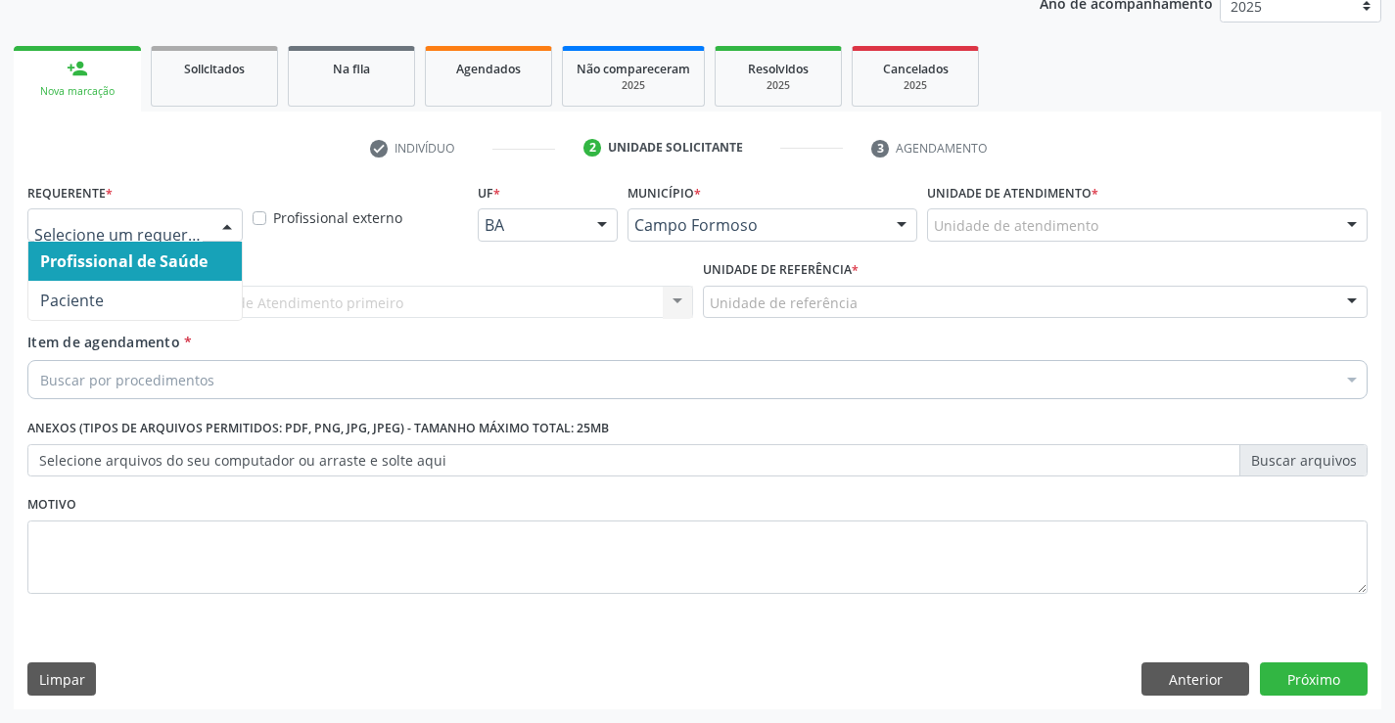
click at [231, 225] on div at bounding box center [226, 225] width 29 height 33
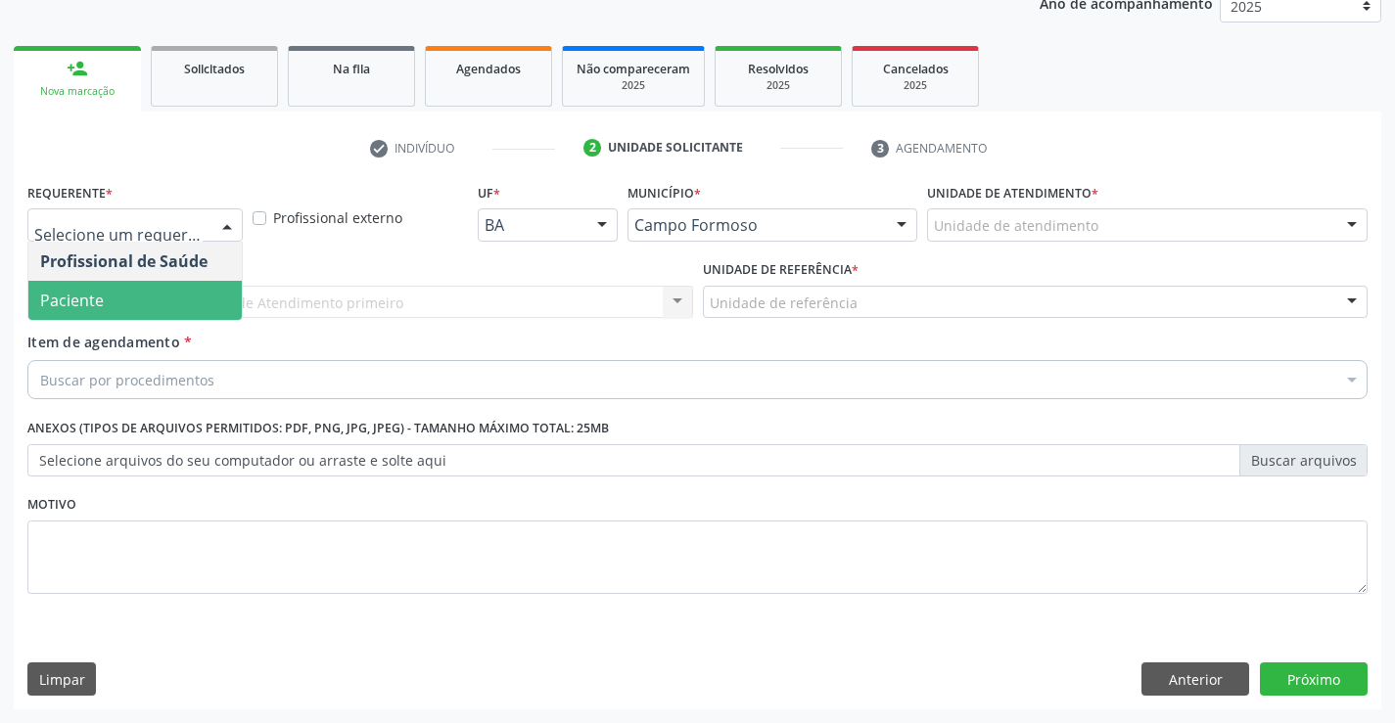
click at [136, 308] on span "Paciente" at bounding box center [134, 300] width 213 height 39
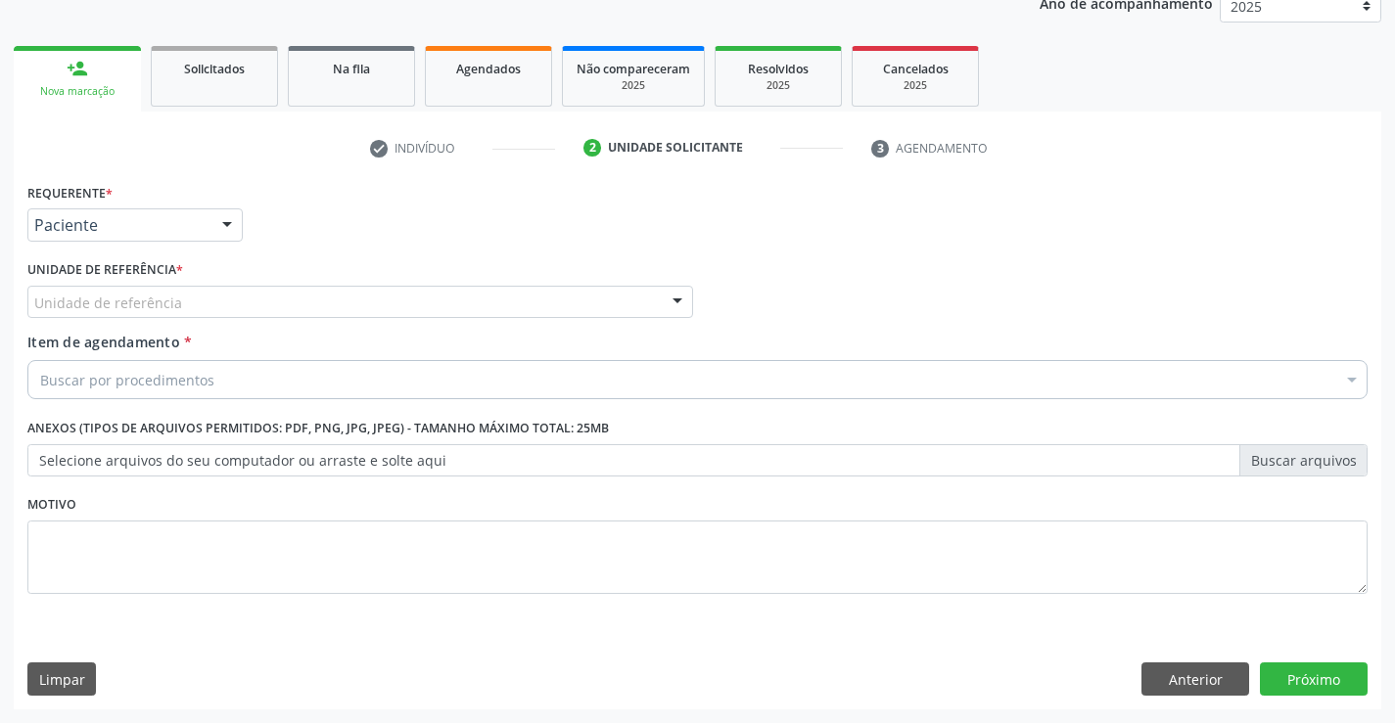
click at [680, 299] on div at bounding box center [677, 303] width 29 height 33
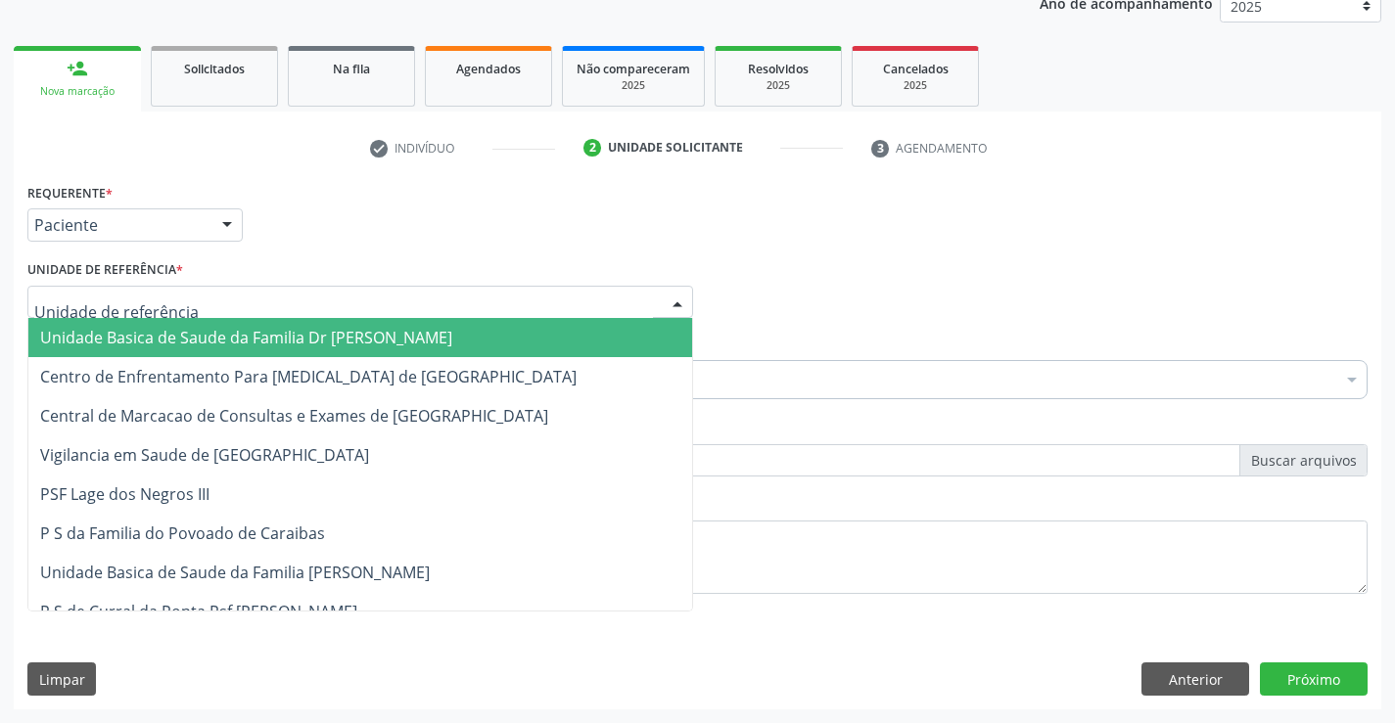
click at [604, 324] on span "Unidade Basica de Saude da Familia Dr [PERSON_NAME]" at bounding box center [360, 337] width 664 height 39
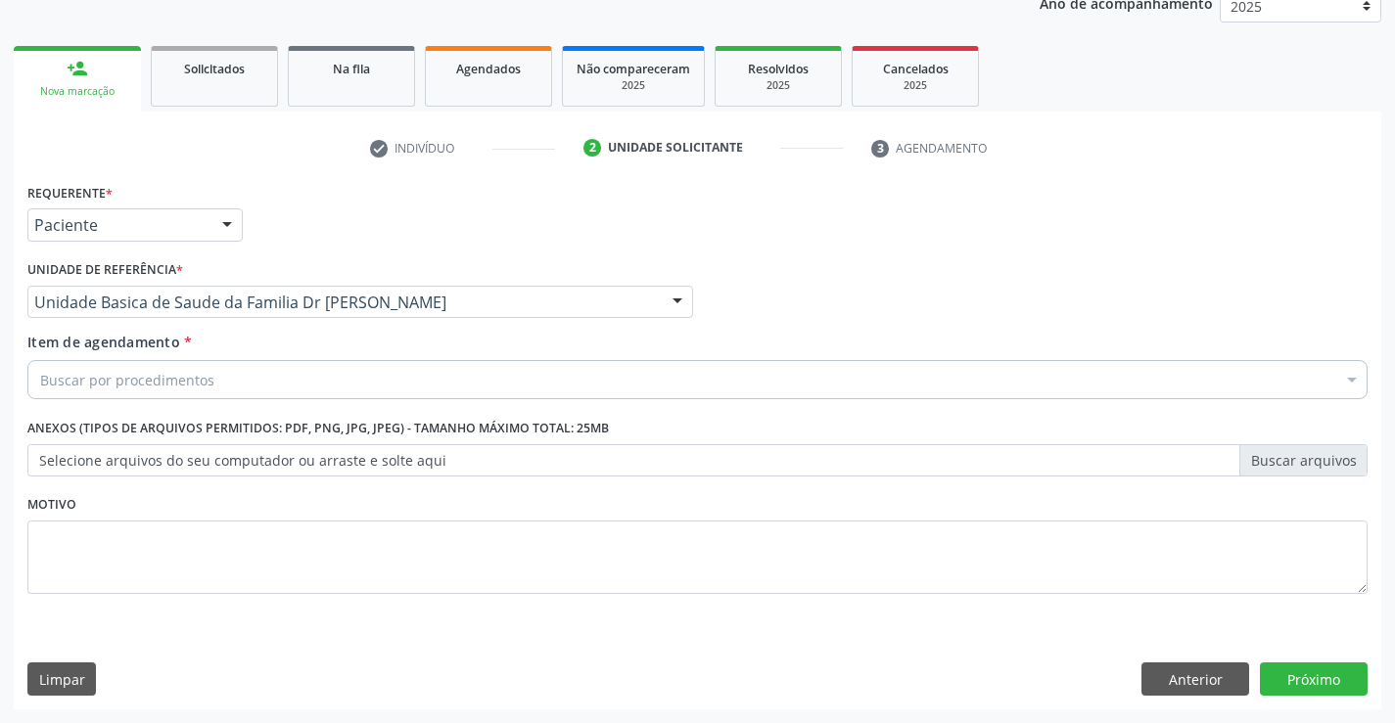
click at [445, 386] on div "Buscar por procedimentos" at bounding box center [697, 379] width 1340 height 39
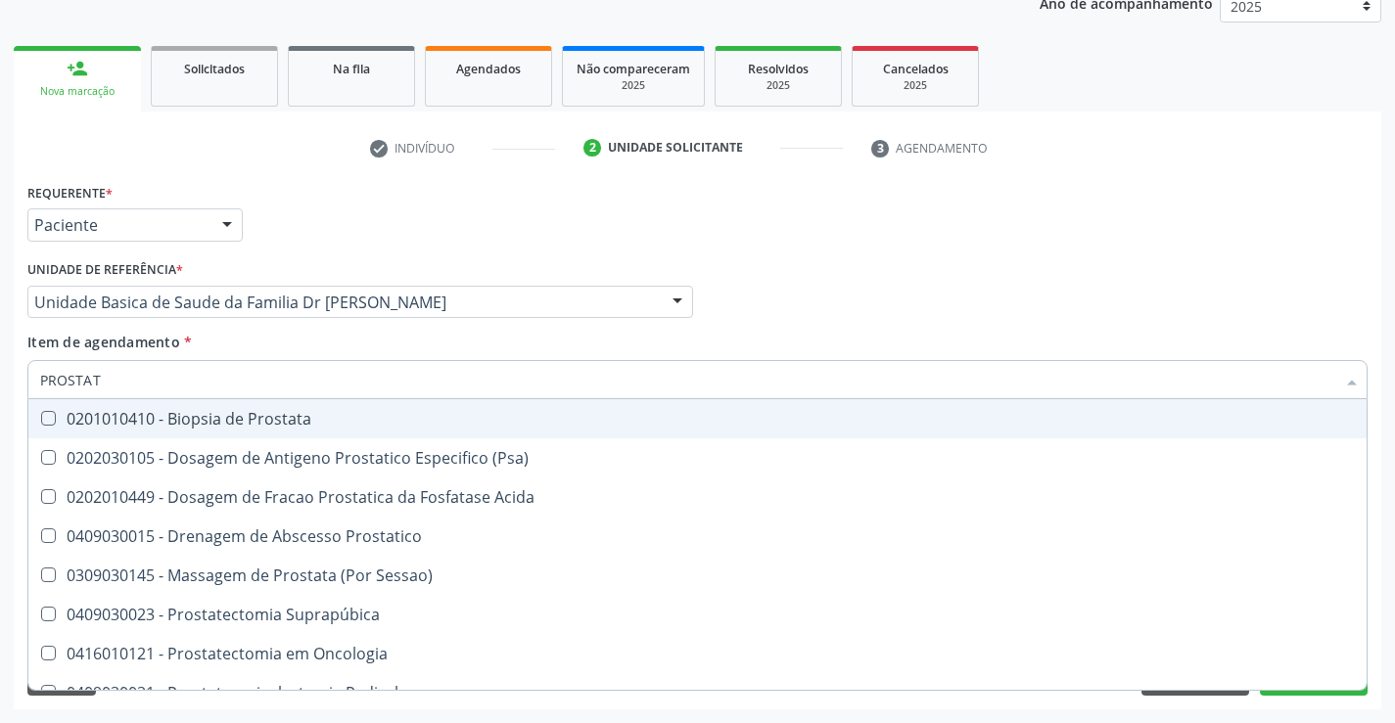
type input "PROSTATA"
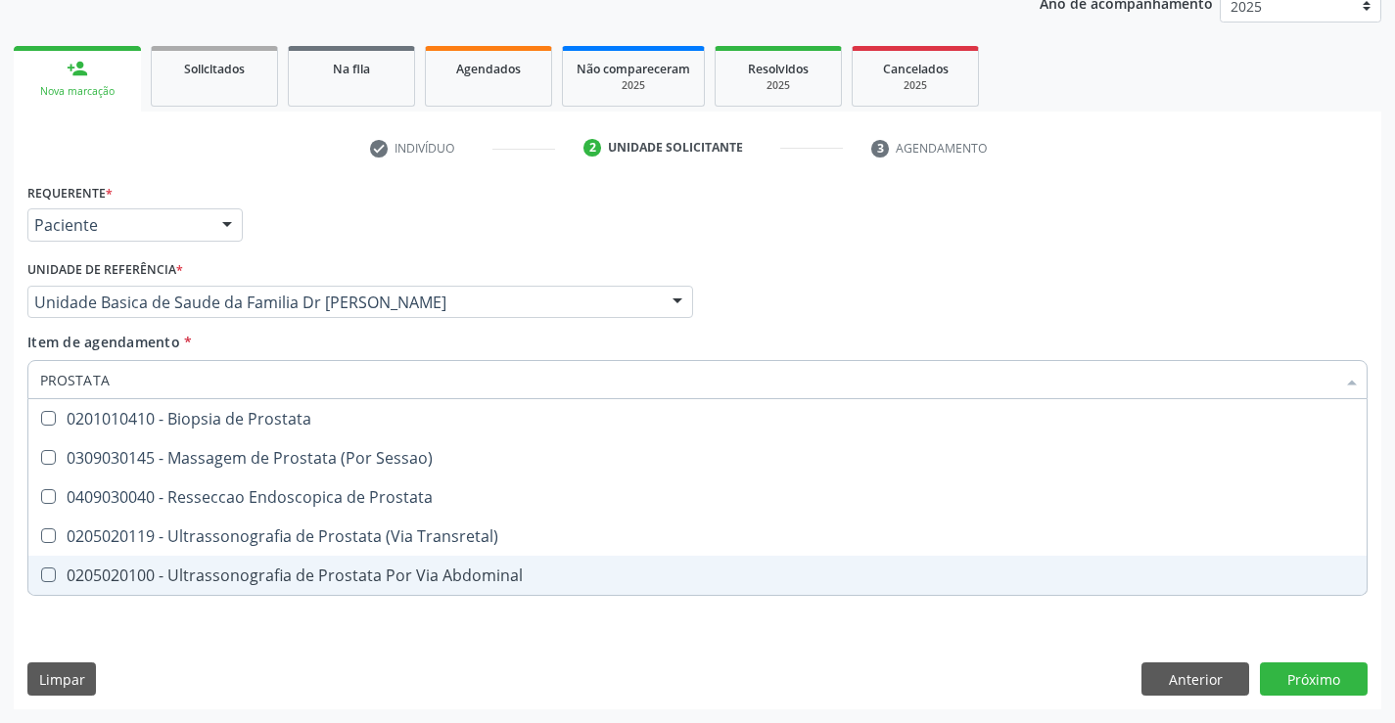
click at [353, 574] on div "0205020100 - Ultrassonografia de Prostata Por Via Abdominal" at bounding box center [697, 576] width 1314 height 16
checkbox Abdominal "true"
click at [1317, 669] on div "Requerente * Paciente Profissional de Saúde Paciente Nenhum resultado encontrad…" at bounding box center [697, 443] width 1367 height 531
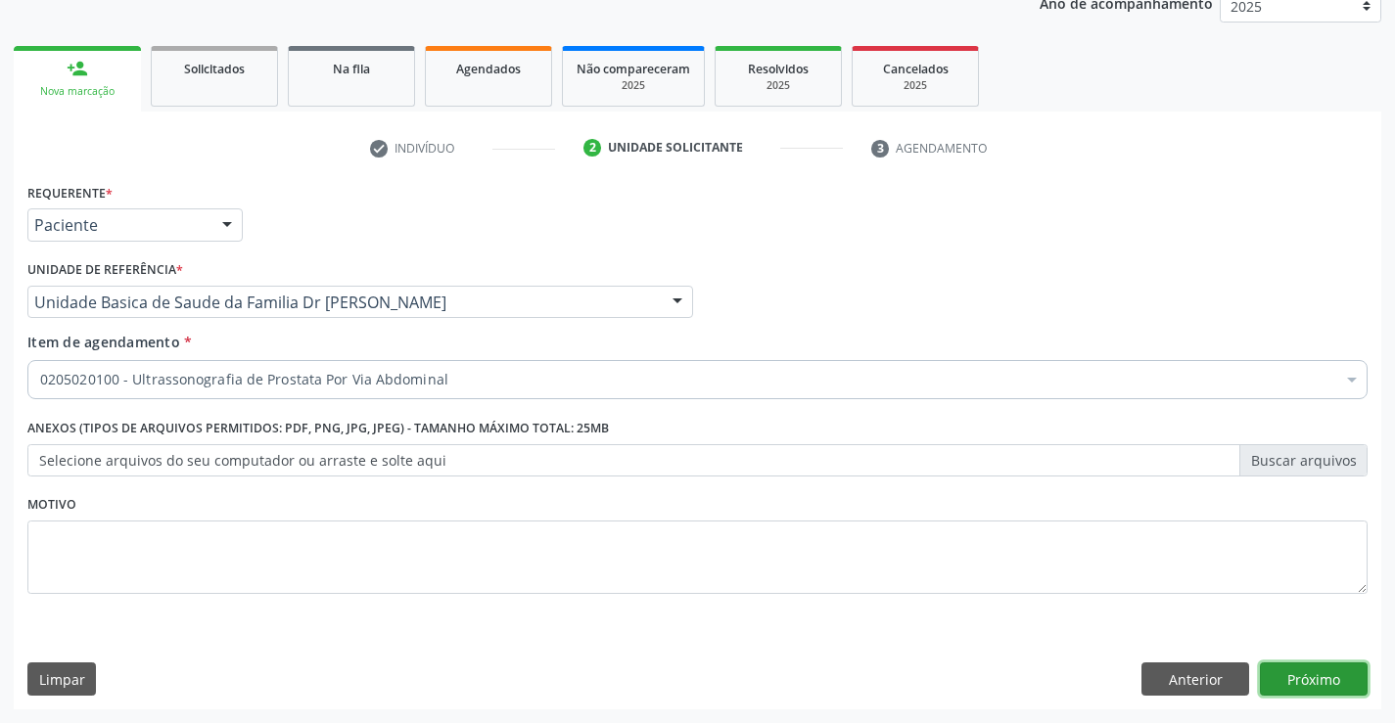
checkbox Abdominal "true"
checkbox Preenchida\) "false"
click at [1314, 679] on button "Próximo" at bounding box center [1314, 679] width 108 height 33
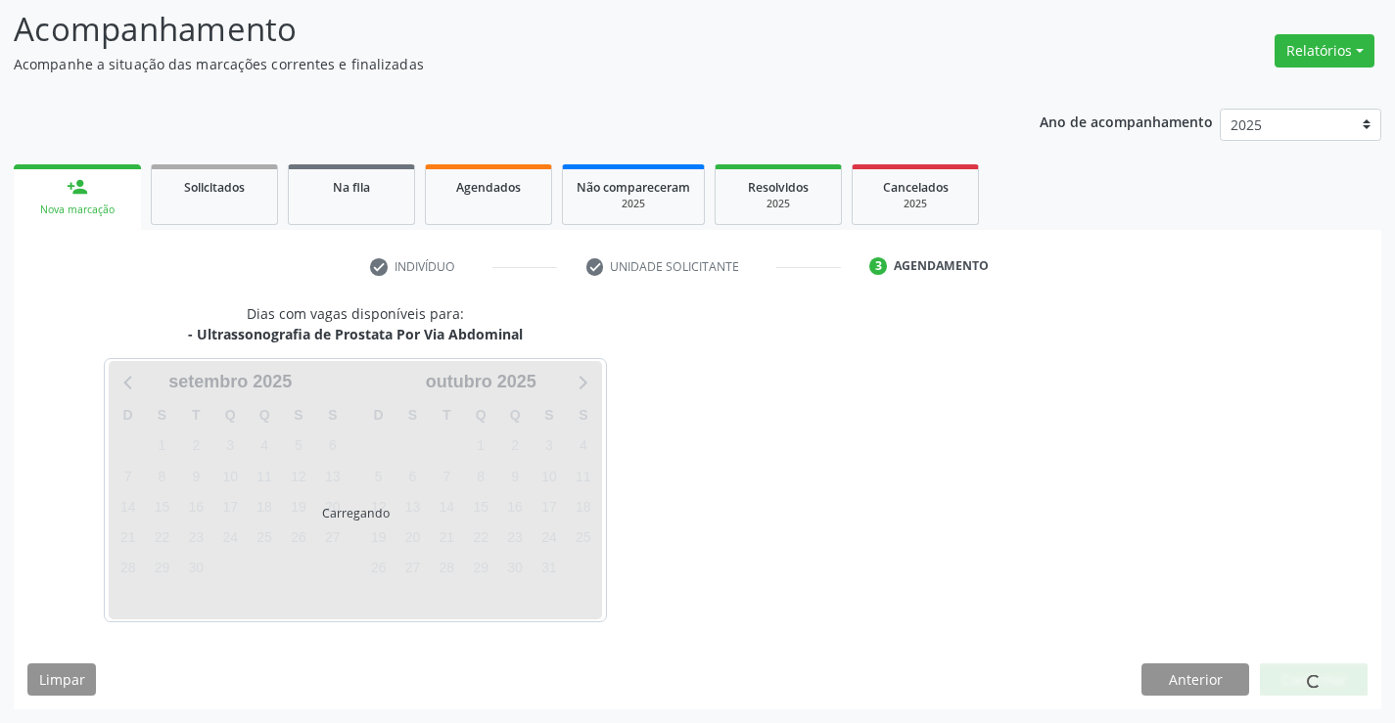
scroll to position [128, 0]
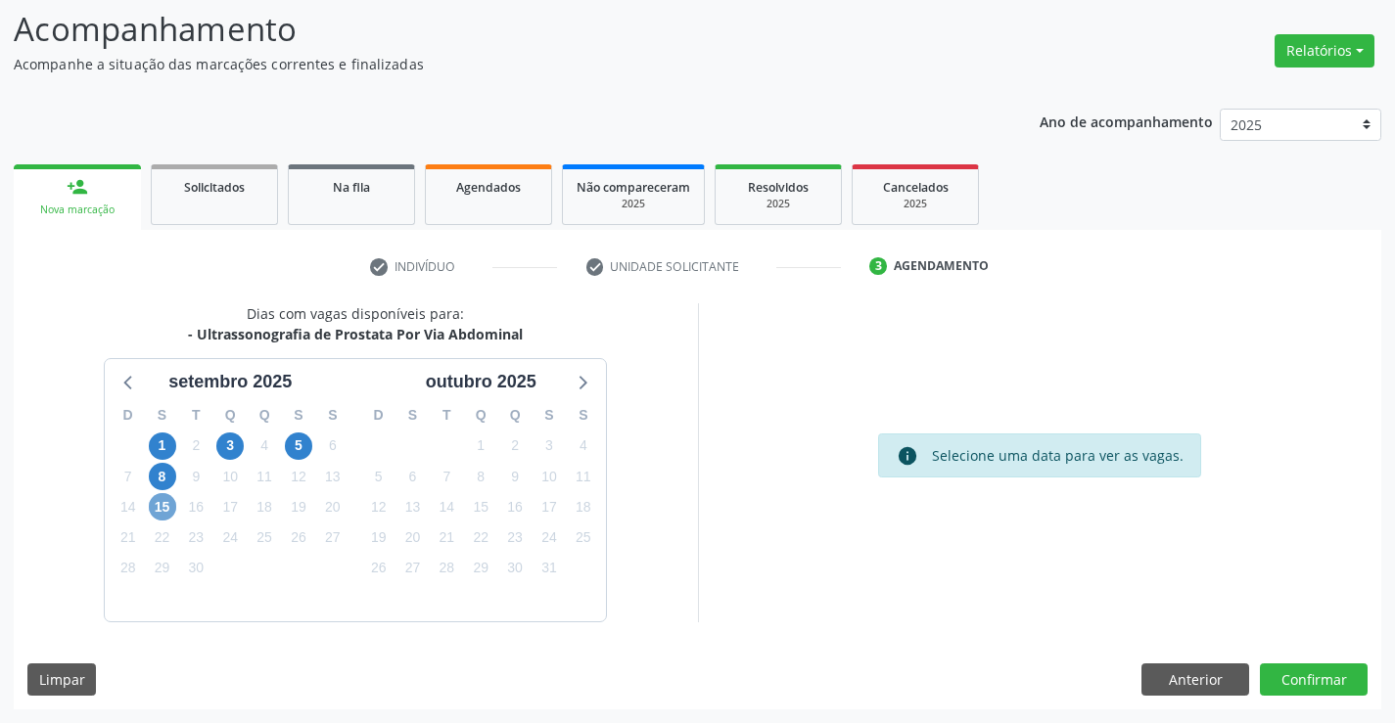
click at [172, 508] on span "15" at bounding box center [162, 506] width 27 height 27
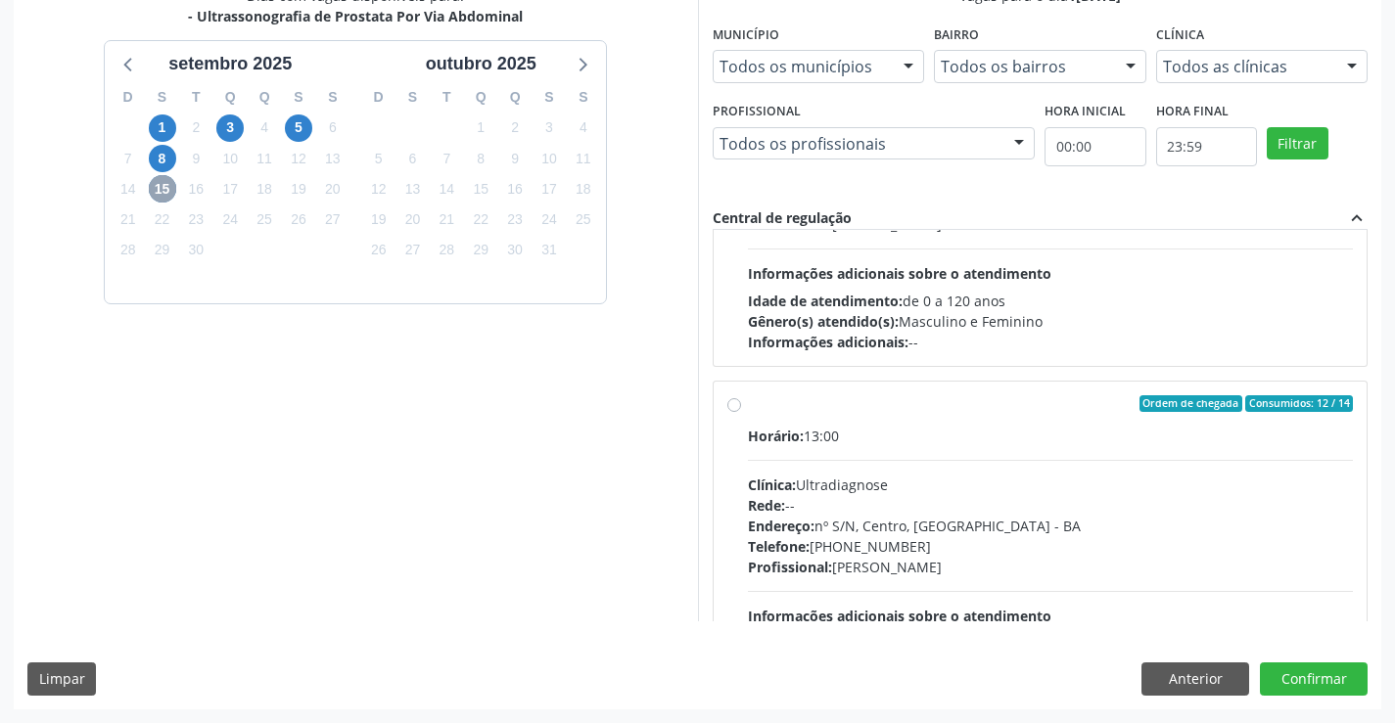
scroll to position [260, 0]
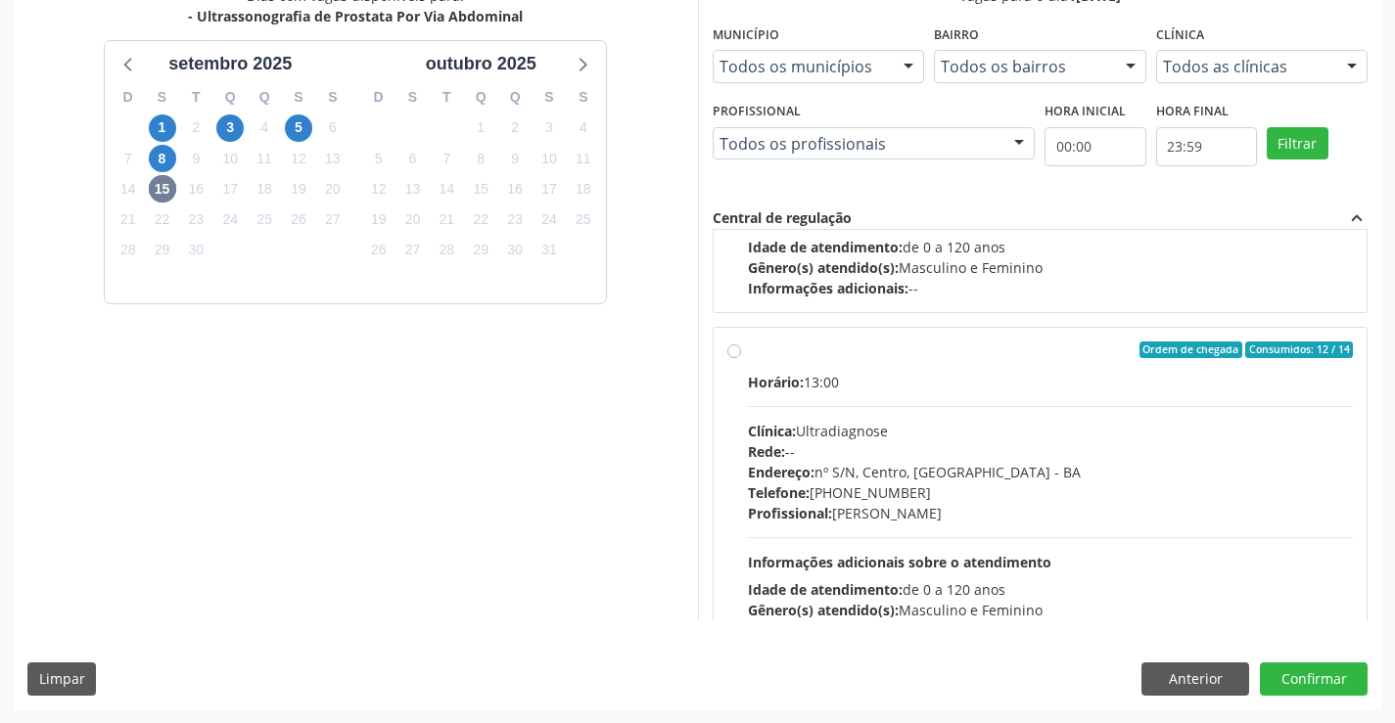
click at [748, 354] on label "Ordem de chegada Consumidos: 12 / 14 Horário: 13:00 Clínica: Ultradiagnose Rede…" at bounding box center [1051, 492] width 606 height 300
click at [733, 354] on input "Ordem de chegada Consumidos: 12 / 14 Horário: 13:00 Clínica: Ultradiagnose Rede…" at bounding box center [734, 351] width 14 height 18
radio input "true"
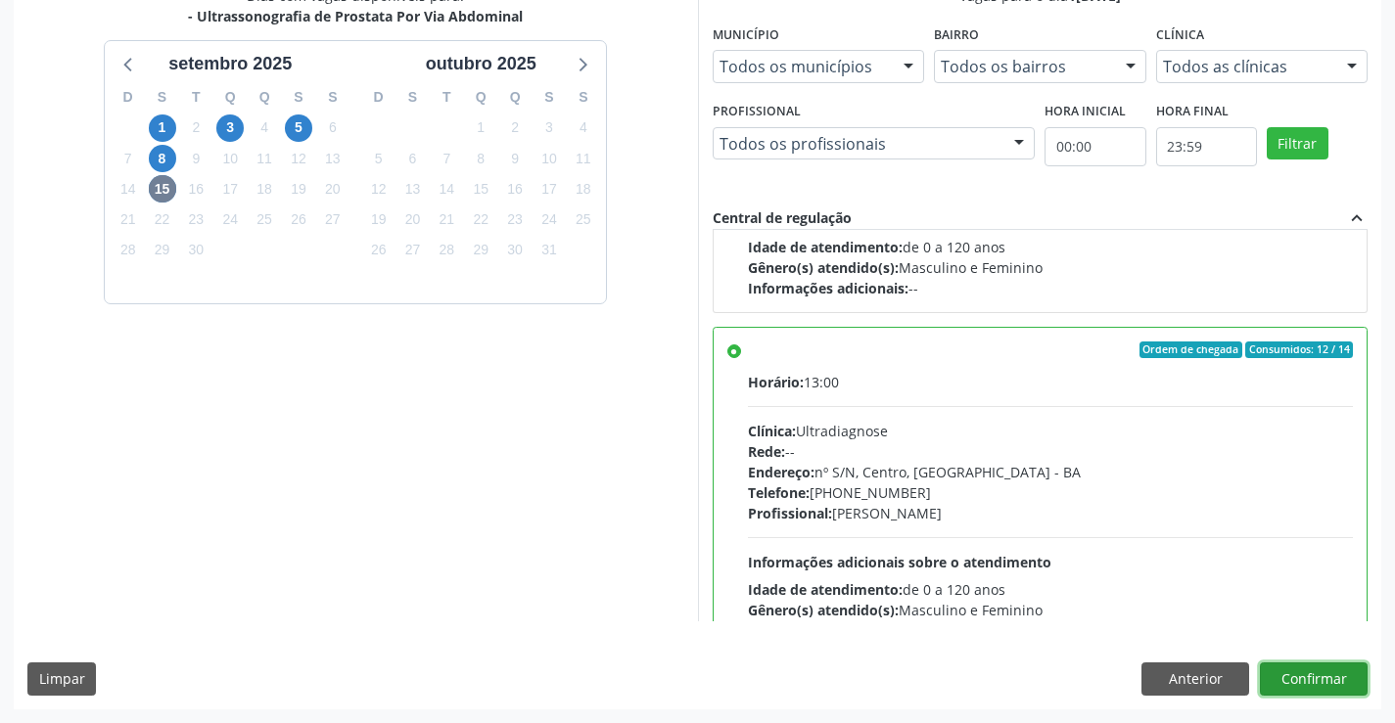
click at [1289, 680] on button "Confirmar" at bounding box center [1314, 679] width 108 height 33
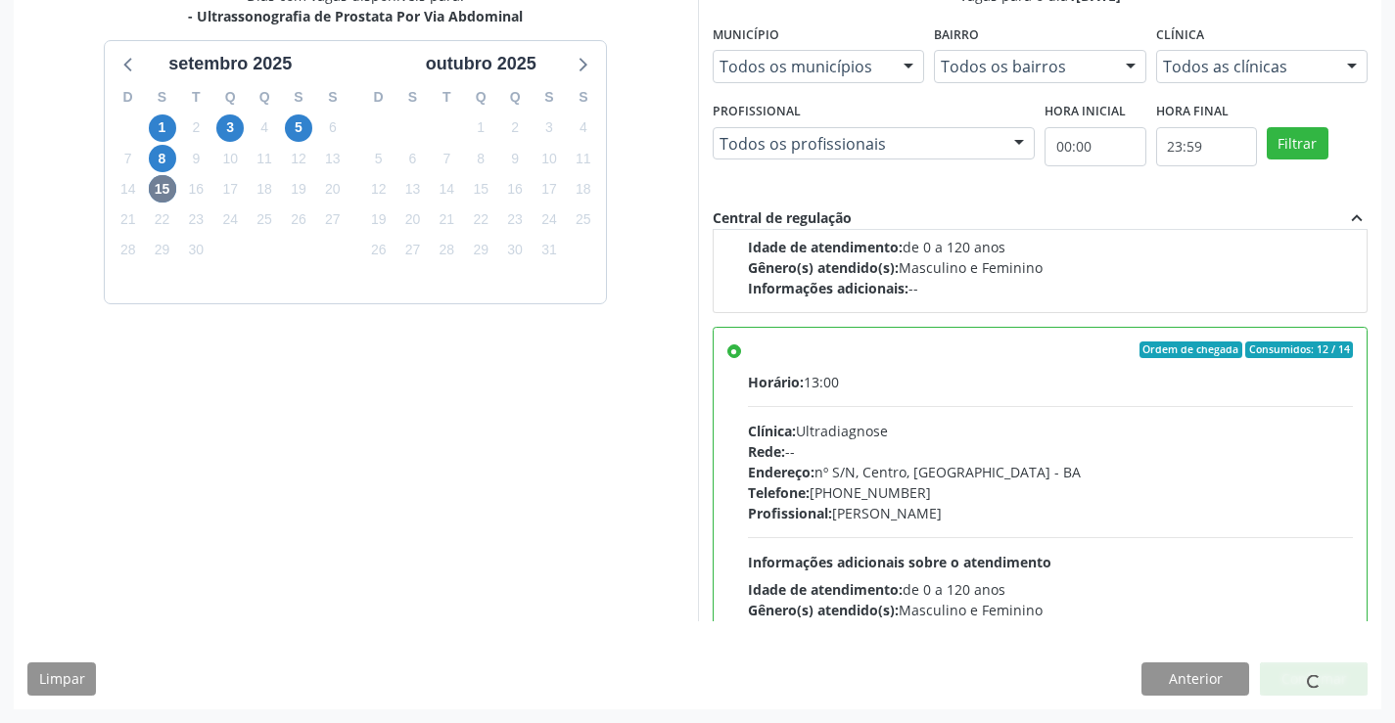
scroll to position [0, 0]
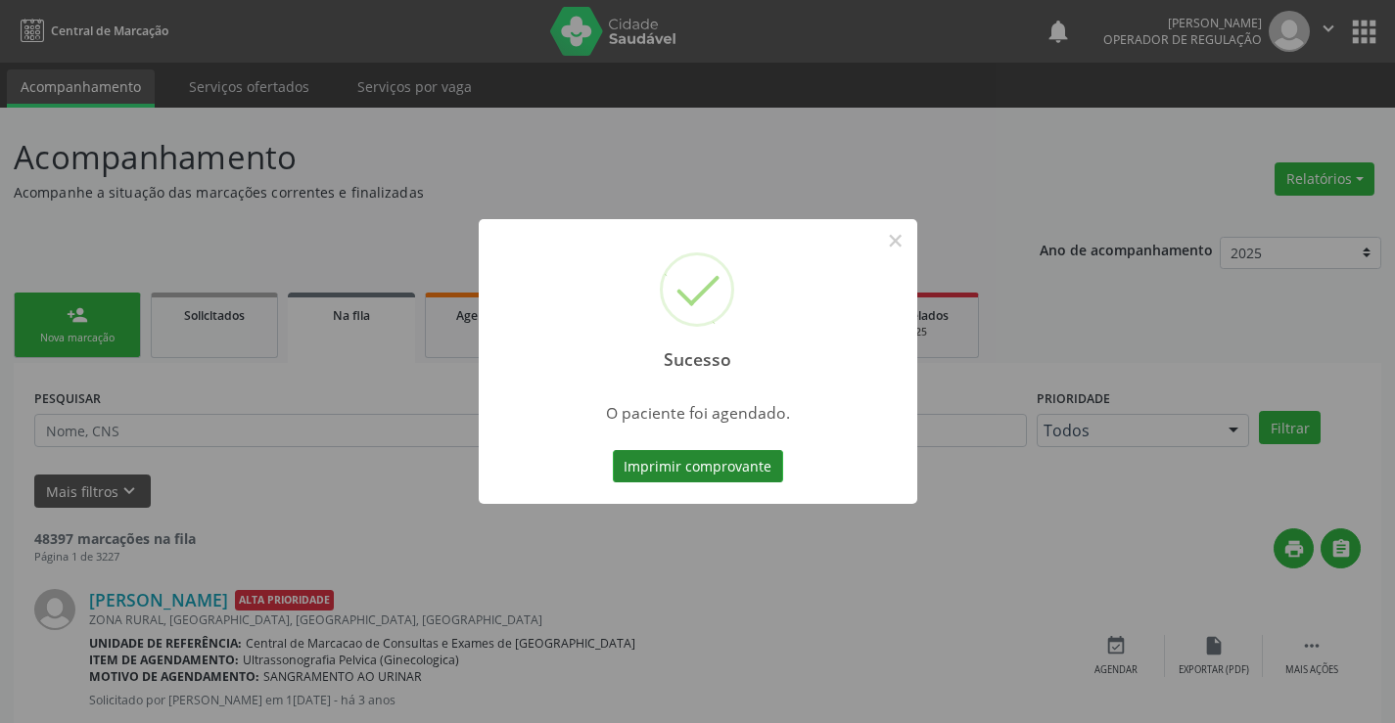
click at [741, 467] on button "Imprimir comprovante" at bounding box center [698, 466] width 170 height 33
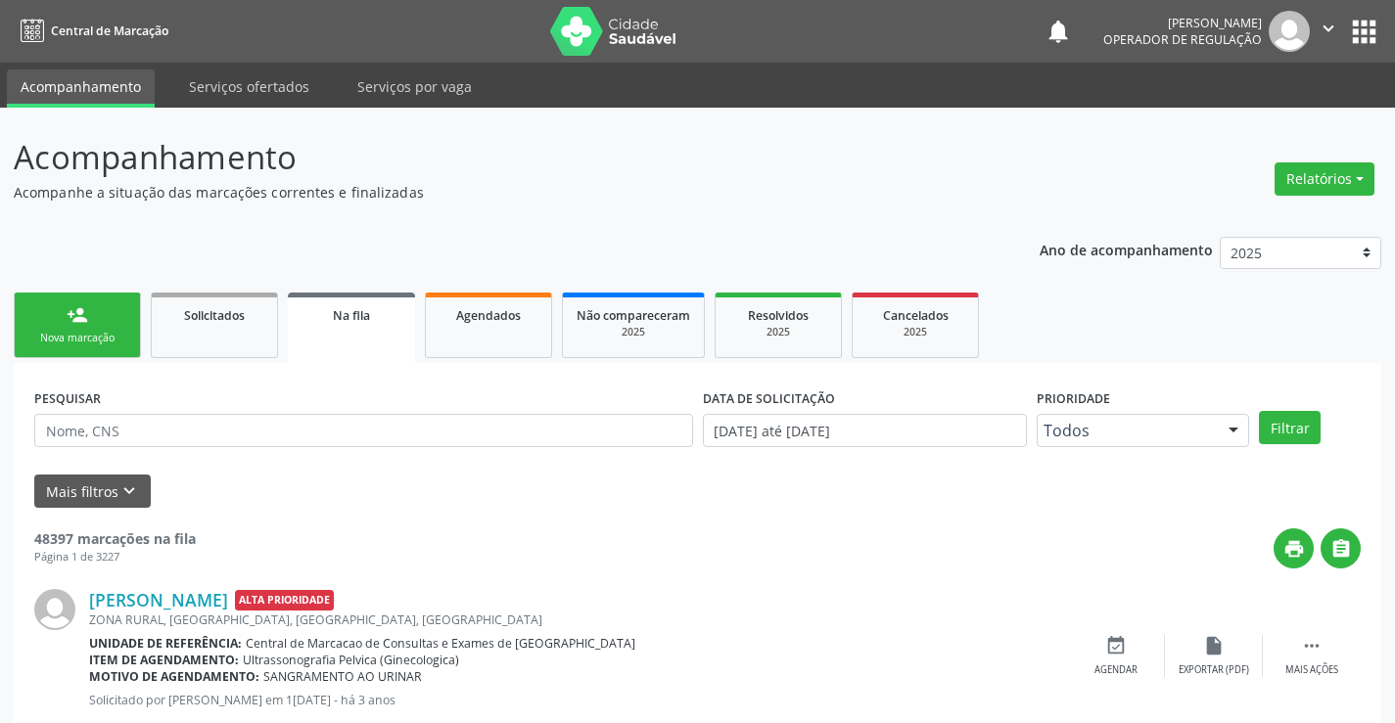
click at [76, 316] on div "person_add" at bounding box center [78, 315] width 22 height 22
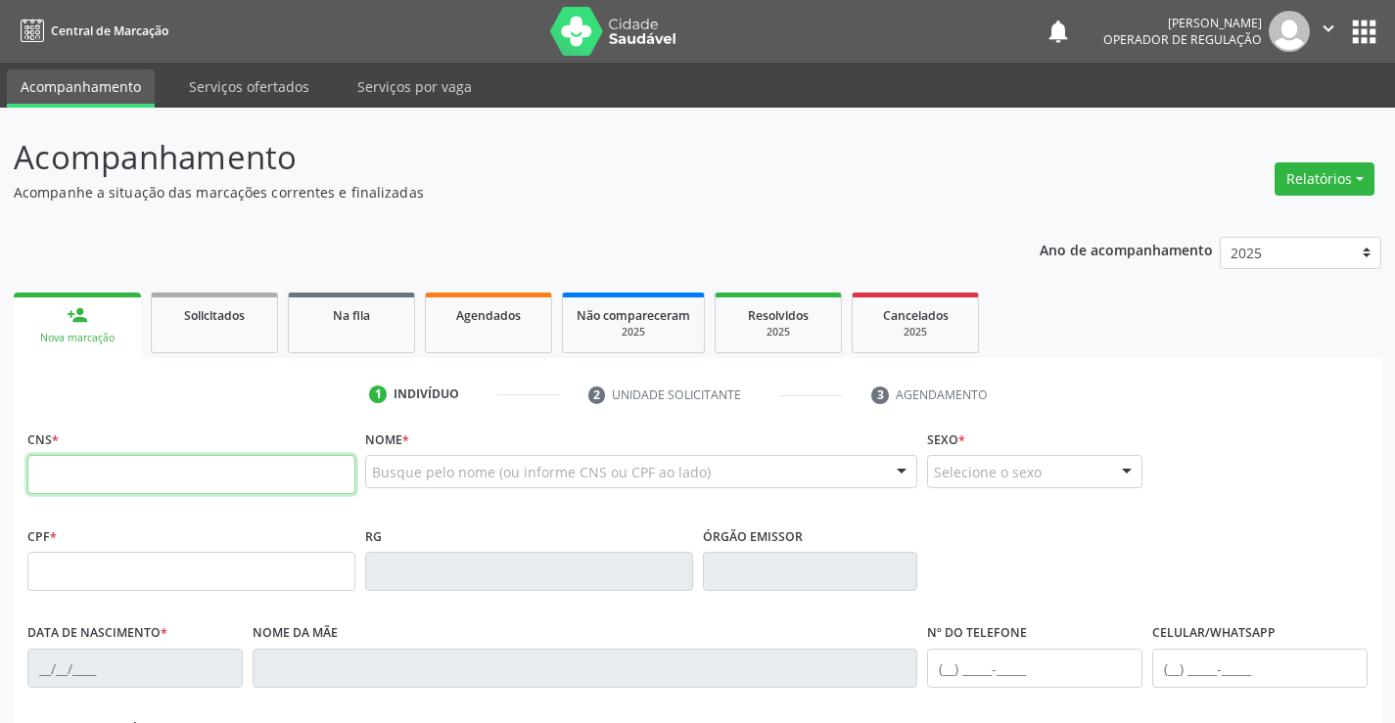
click at [90, 464] on input "text" at bounding box center [191, 474] width 328 height 39
type input "701 8082 7475 3475"
type input "0939378493"
type input "1[DATE]"
type input "[PHONE_NUMBER]"
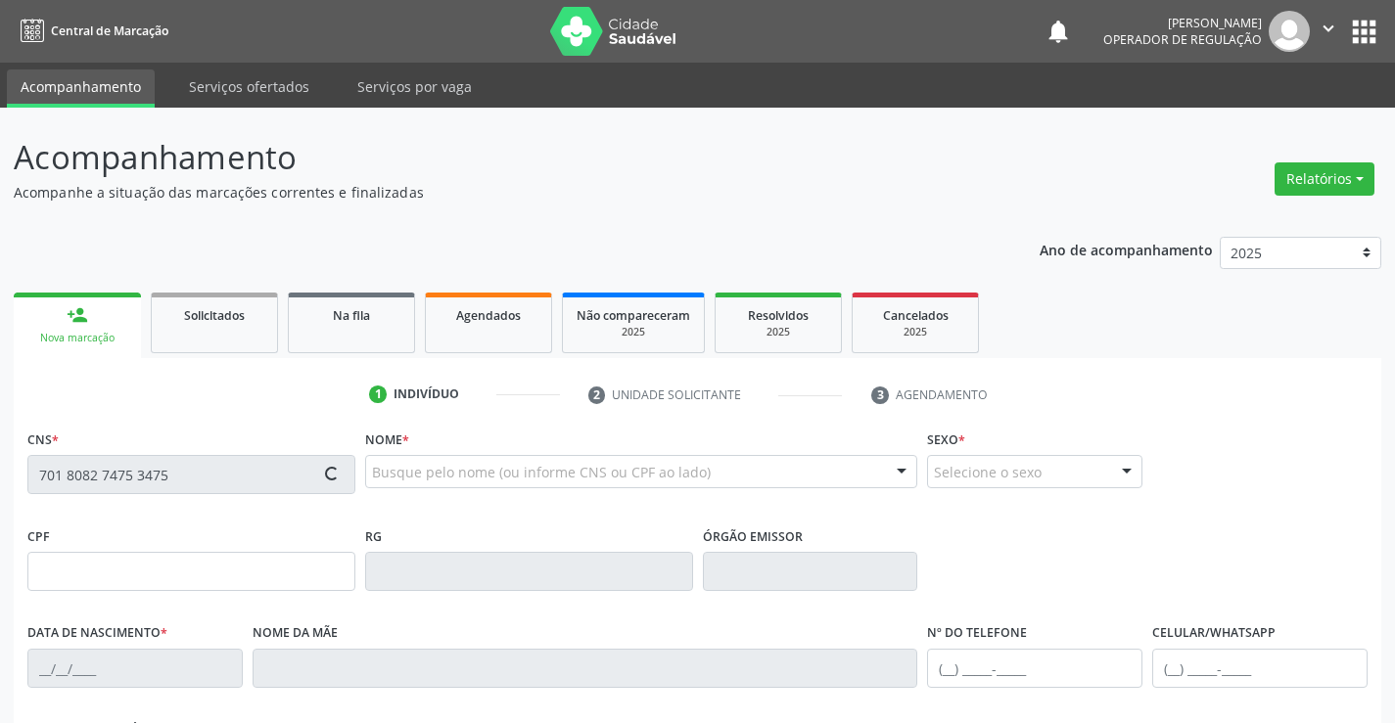
type input "826.930.725-49"
type input "118"
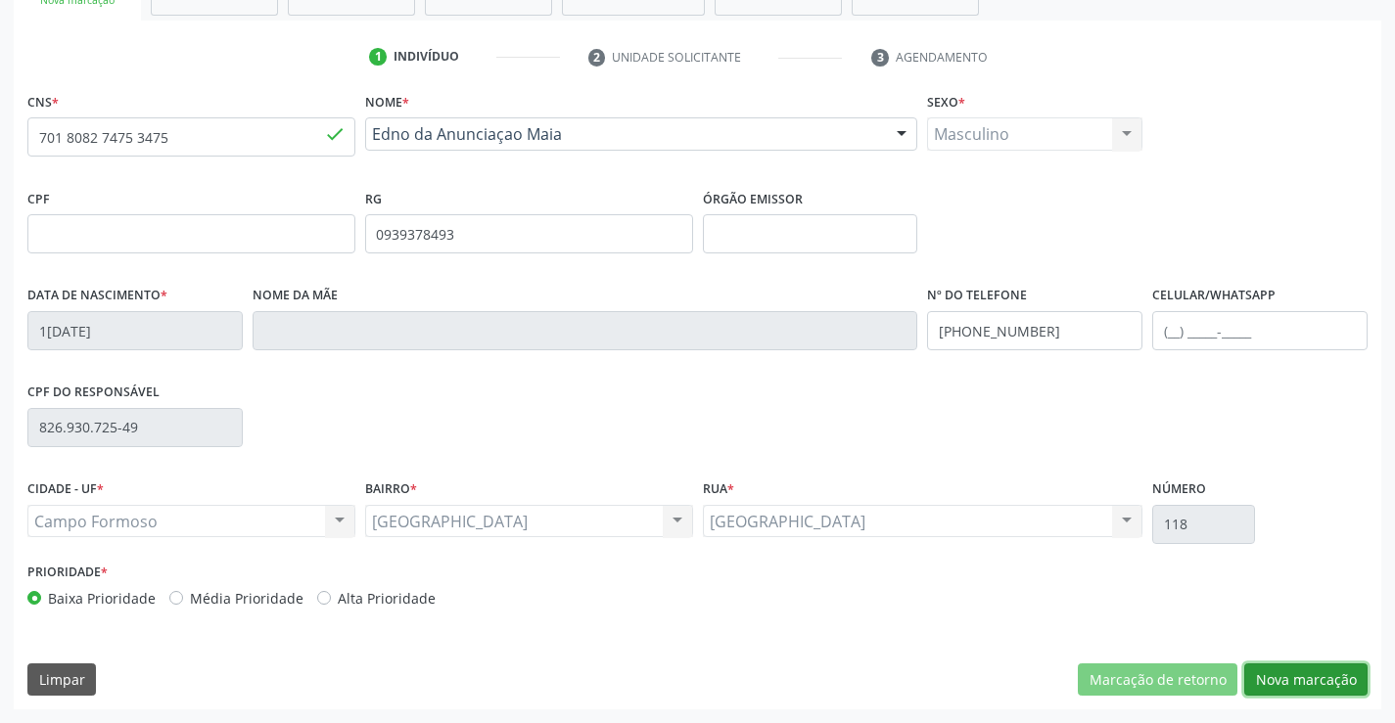
click at [1299, 676] on button "Nova marcação" at bounding box center [1305, 680] width 123 height 33
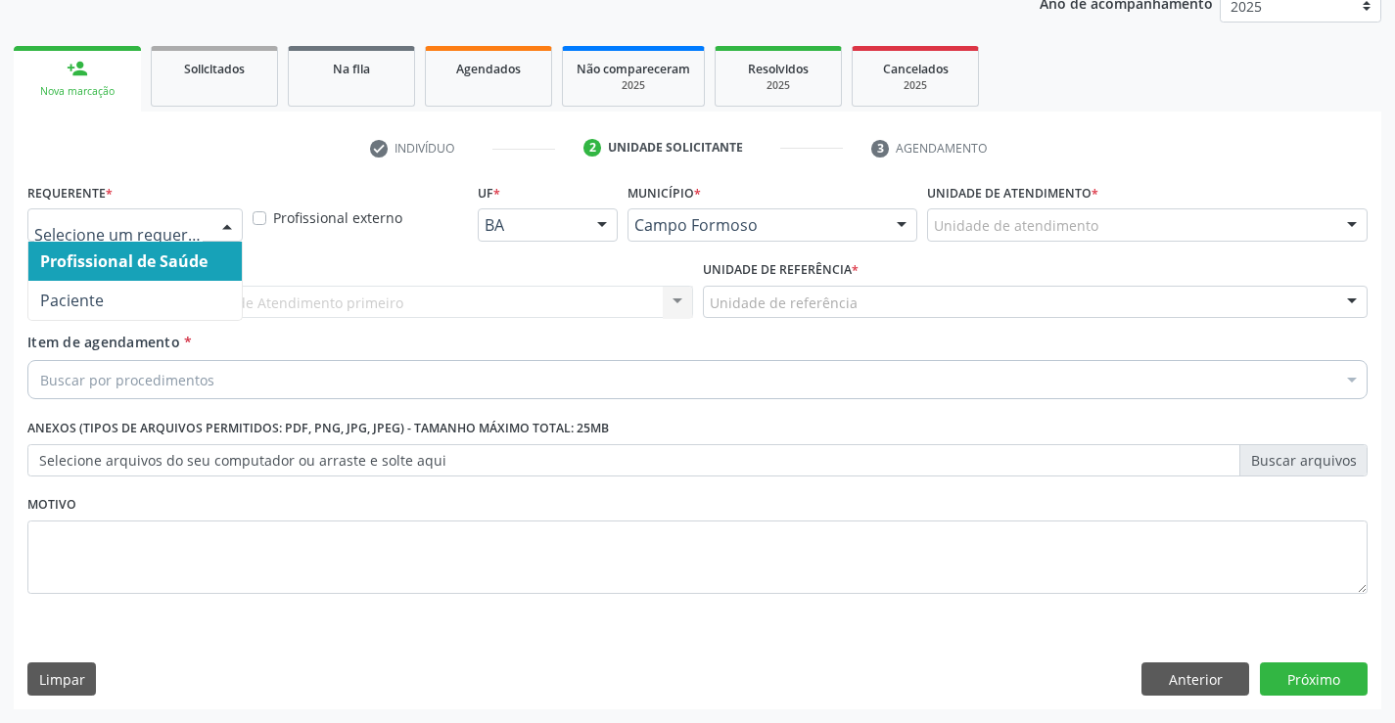
click at [229, 232] on div at bounding box center [226, 225] width 29 height 33
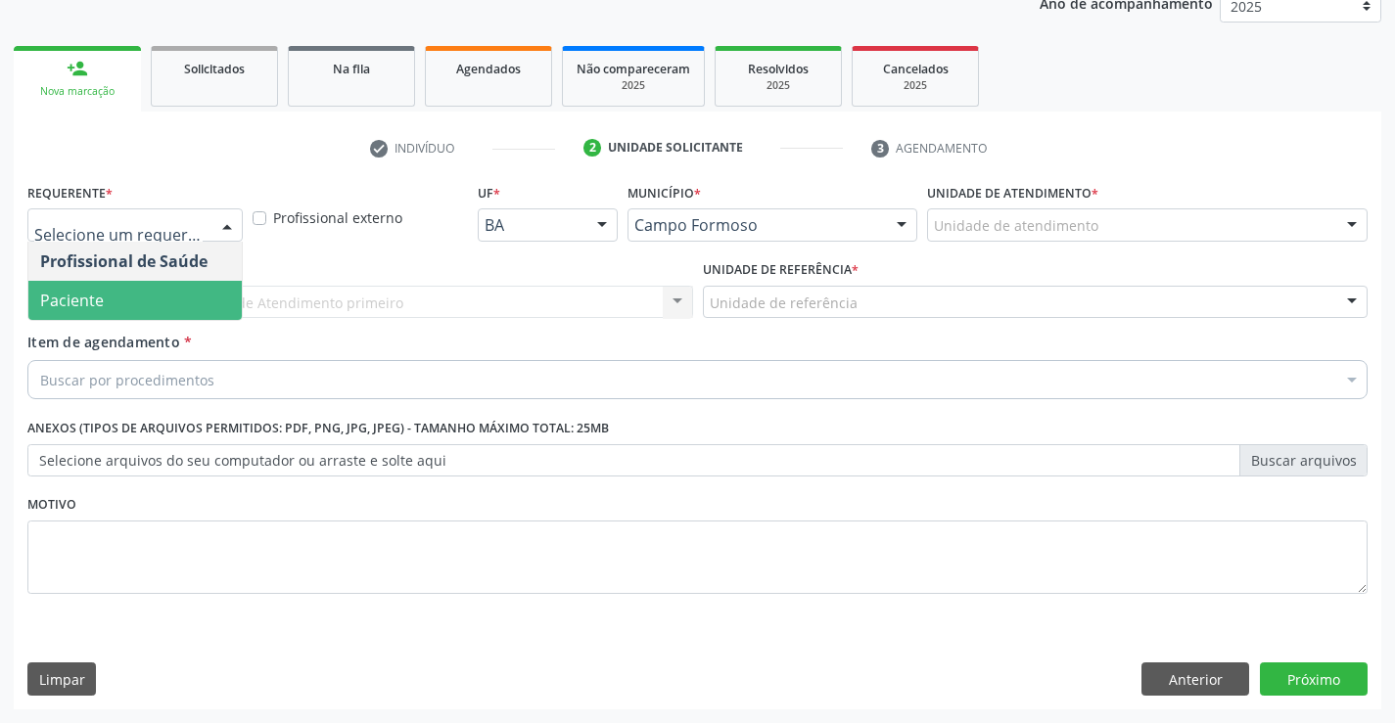
click at [190, 308] on span "Paciente" at bounding box center [134, 300] width 213 height 39
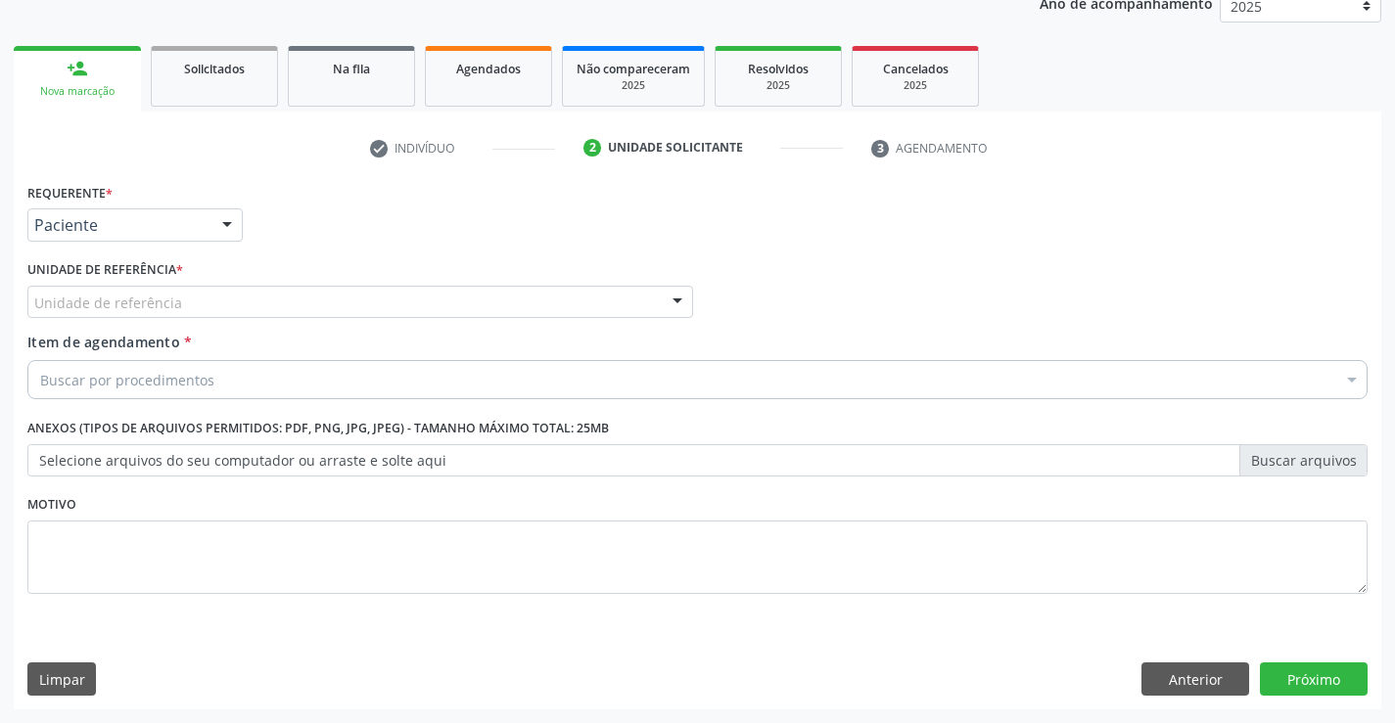
click at [674, 301] on div at bounding box center [677, 303] width 29 height 33
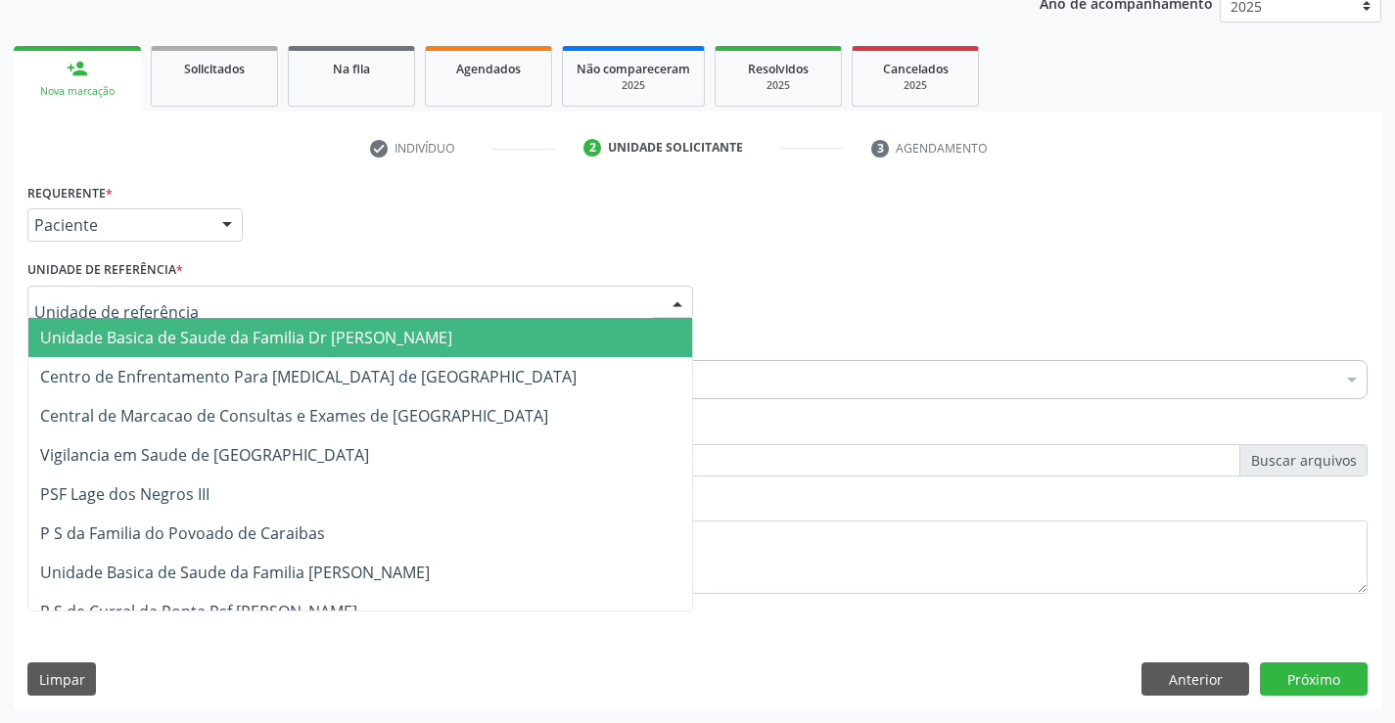
click at [458, 350] on span "Unidade Basica de Saude da Familia Dr [PERSON_NAME]" at bounding box center [360, 337] width 664 height 39
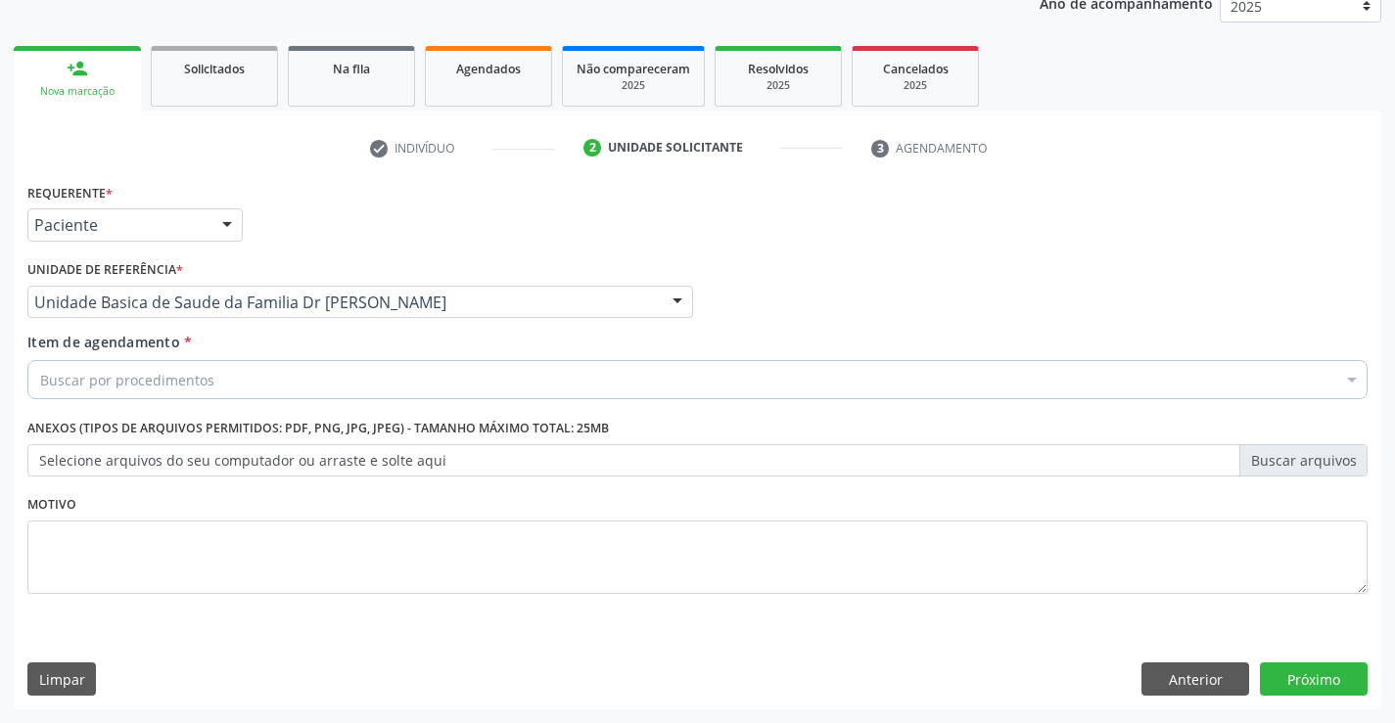
click at [353, 369] on div "Buscar por procedimentos" at bounding box center [697, 379] width 1340 height 39
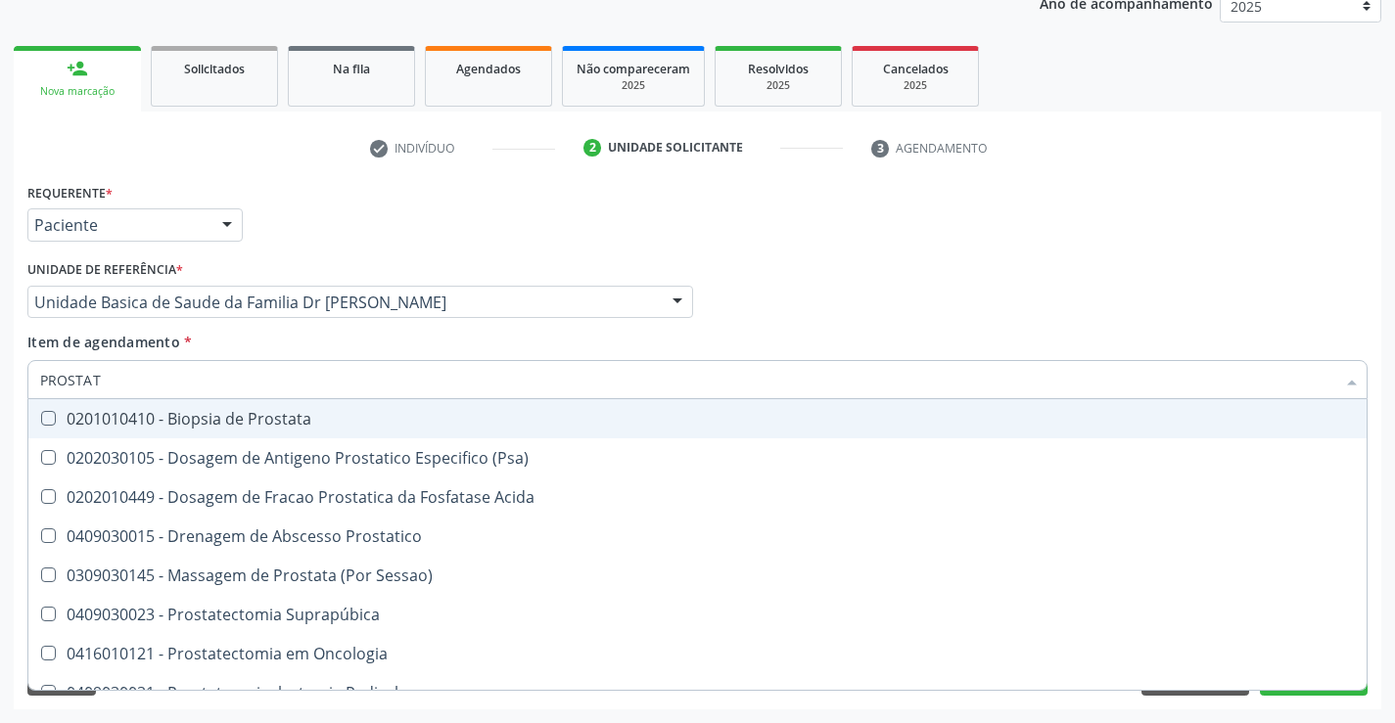
type input "PROSTATA"
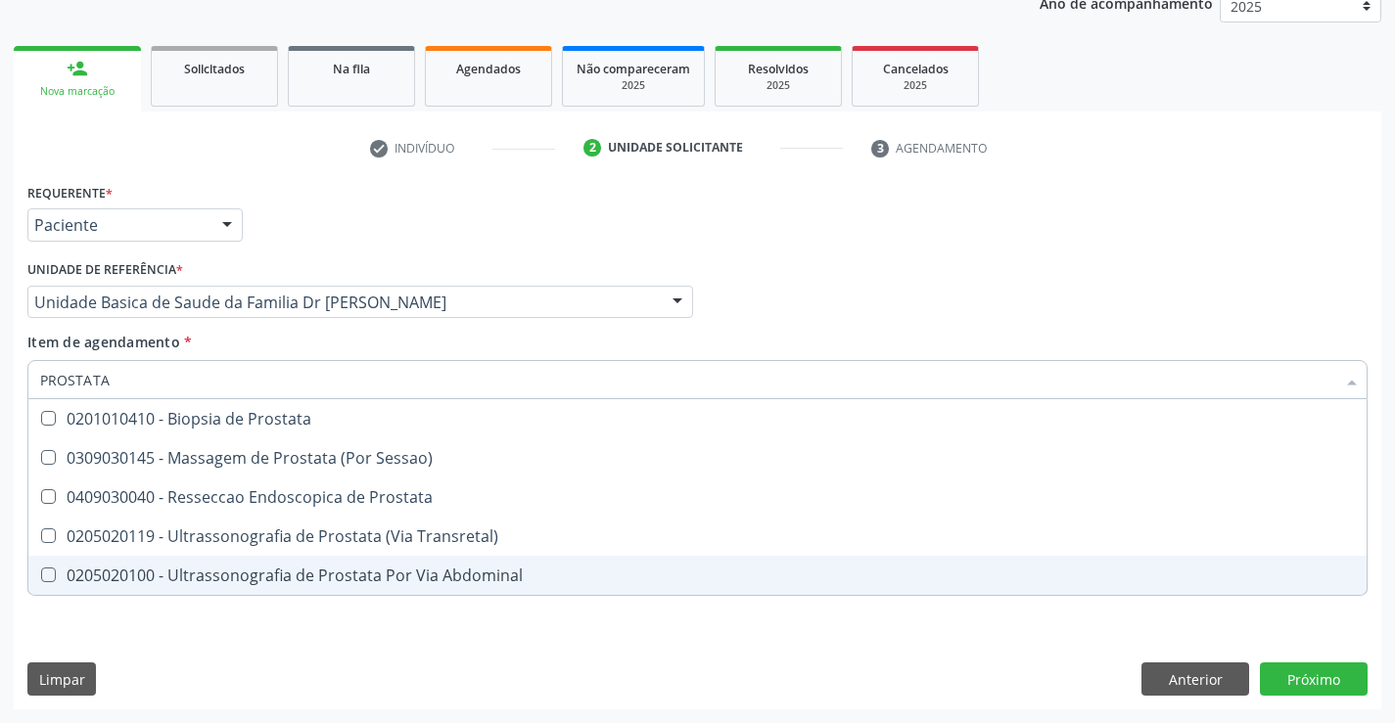
click at [238, 570] on div "0205020100 - Ultrassonografia de Prostata Por Via Abdominal" at bounding box center [697, 576] width 1314 height 16
checkbox Abdominal "true"
click at [1275, 687] on div "Requerente * Paciente Profissional de Saúde Paciente Nenhum resultado encontrad…" at bounding box center [697, 443] width 1367 height 531
checkbox Sessao\) "true"
checkbox Abdominal "false"
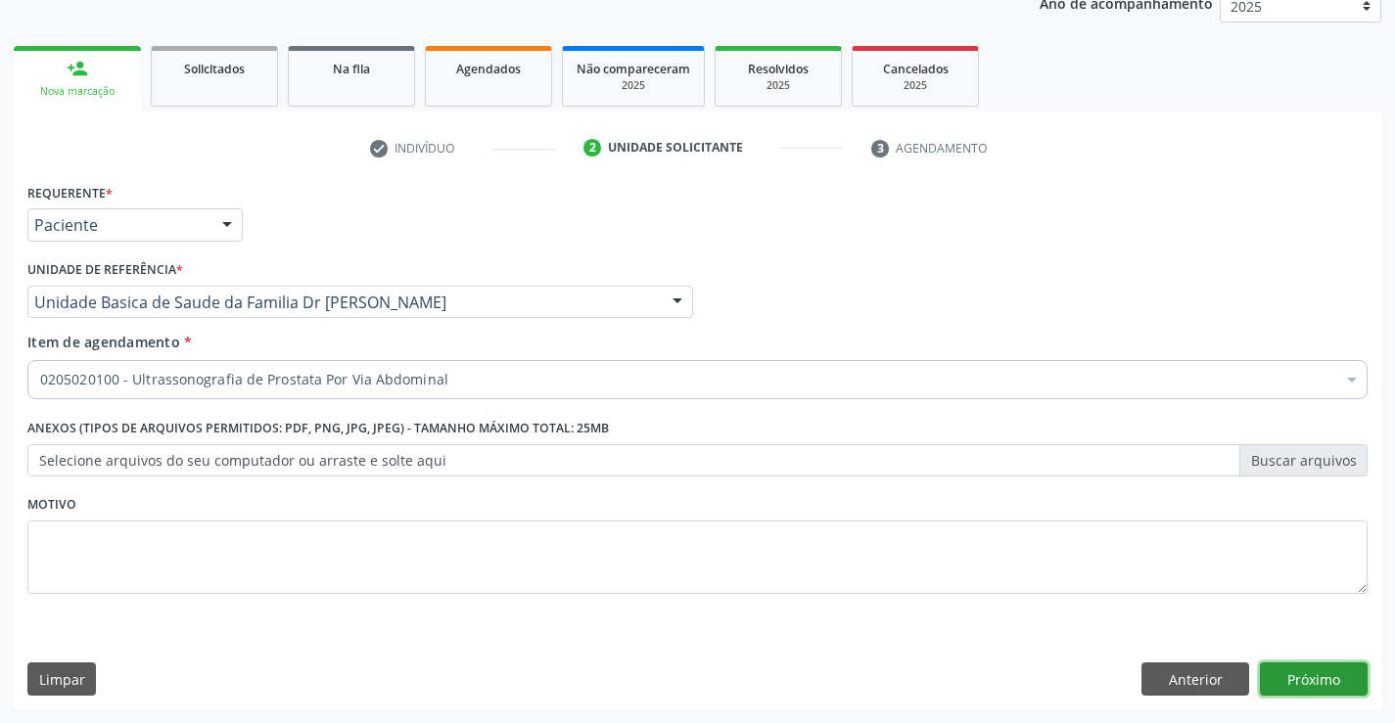
click at [1272, 682] on button "Próximo" at bounding box center [1314, 679] width 108 height 33
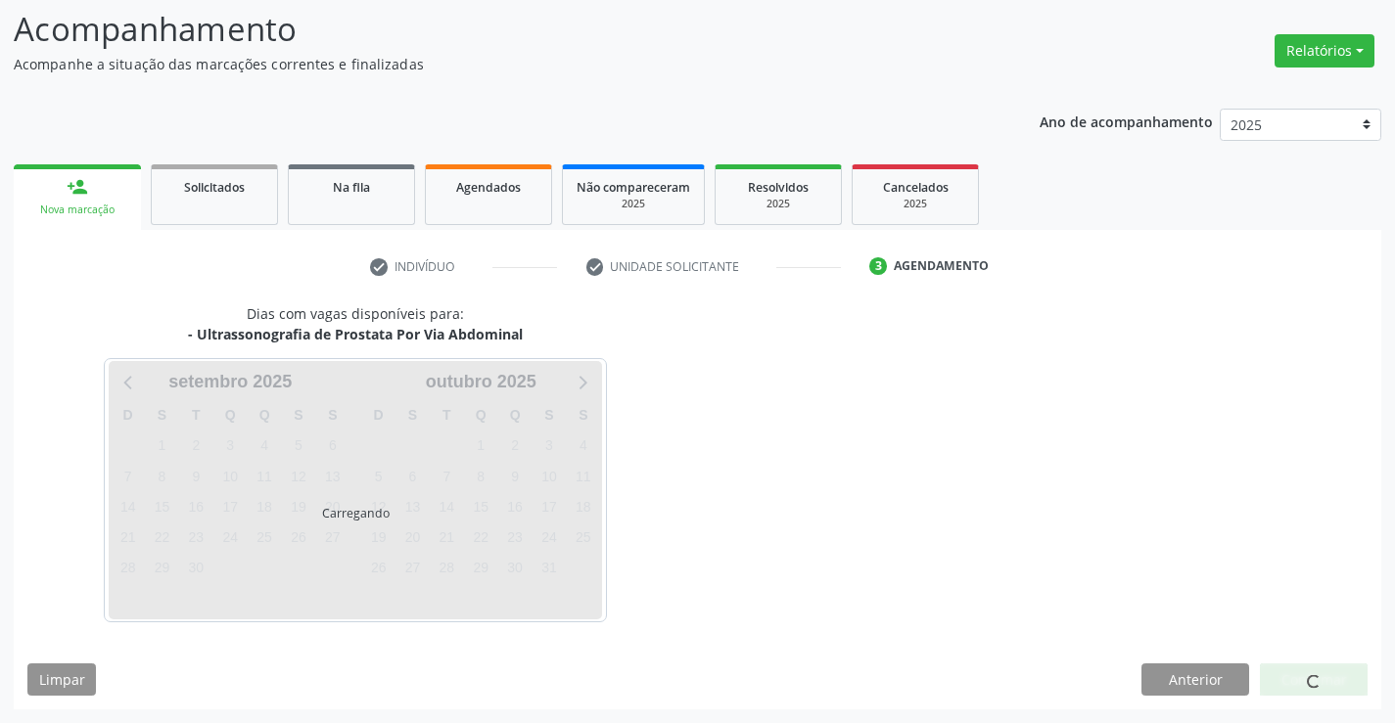
scroll to position [128, 0]
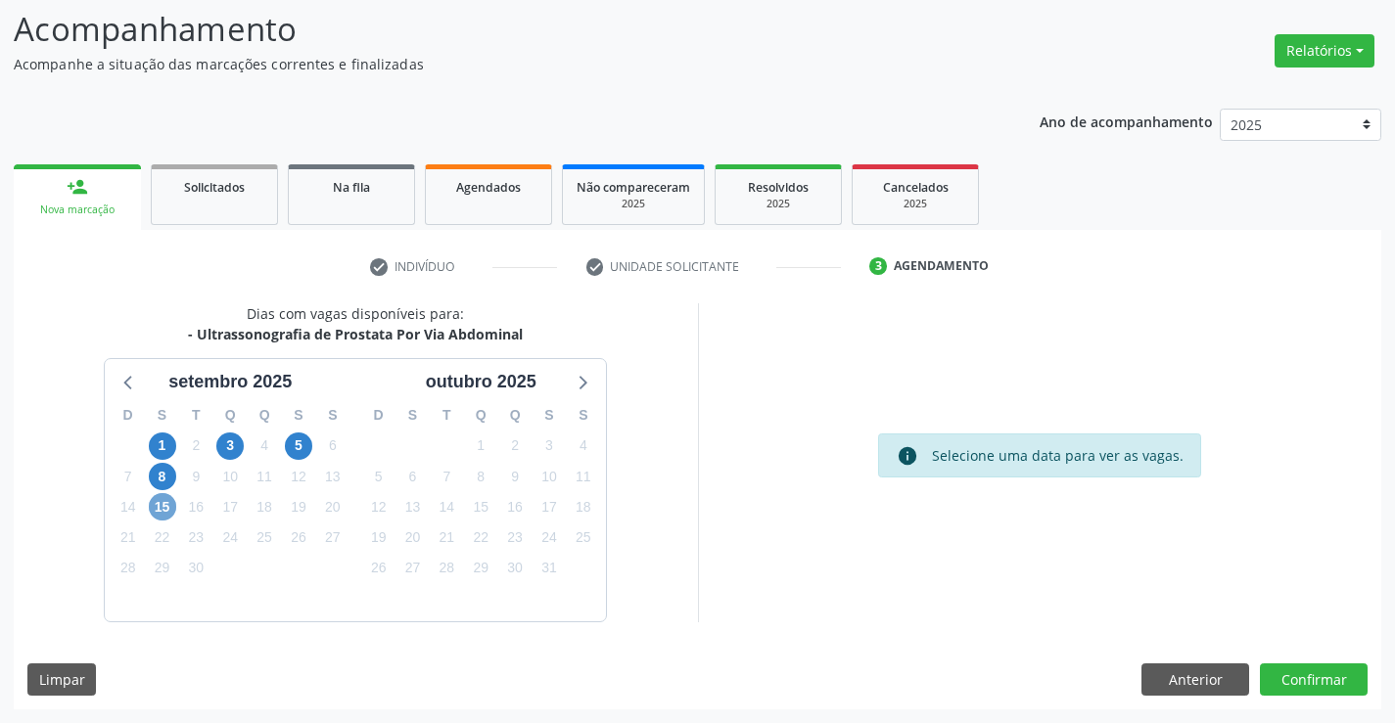
click at [166, 503] on span "15" at bounding box center [162, 506] width 27 height 27
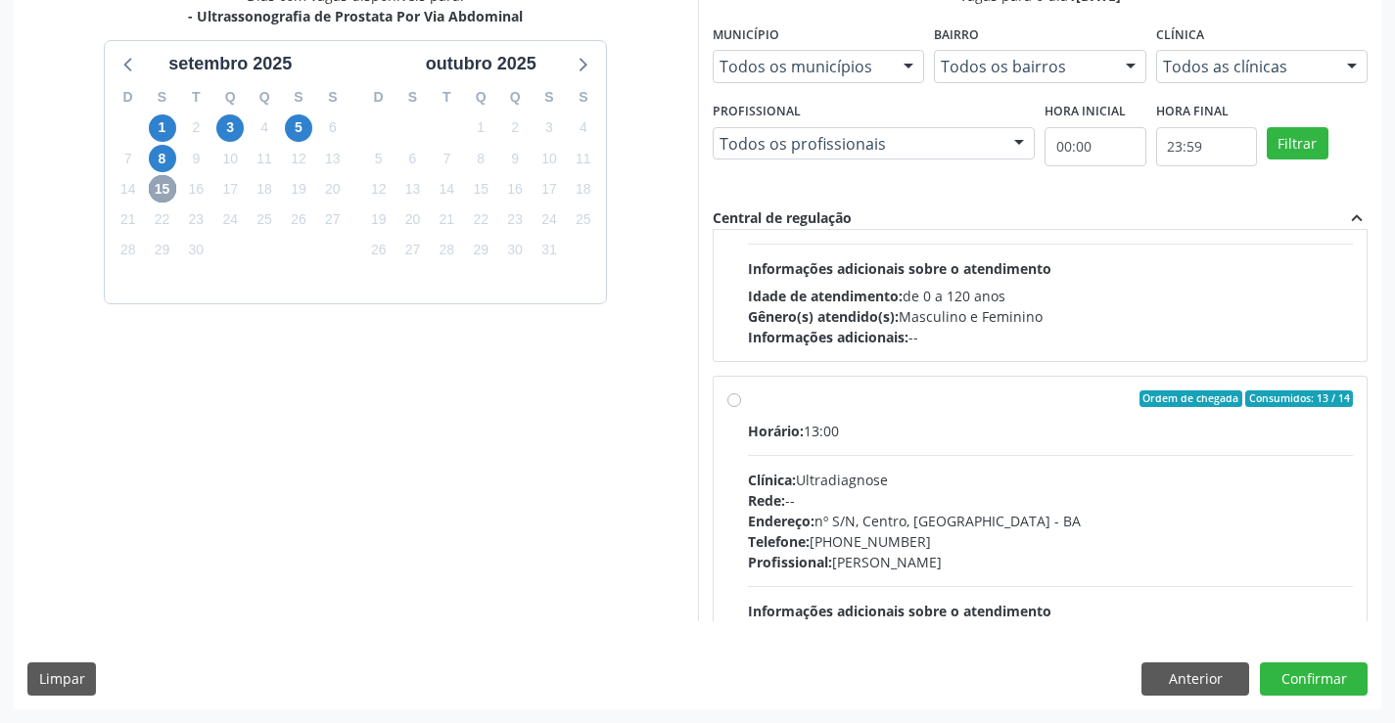
scroll to position [294, 0]
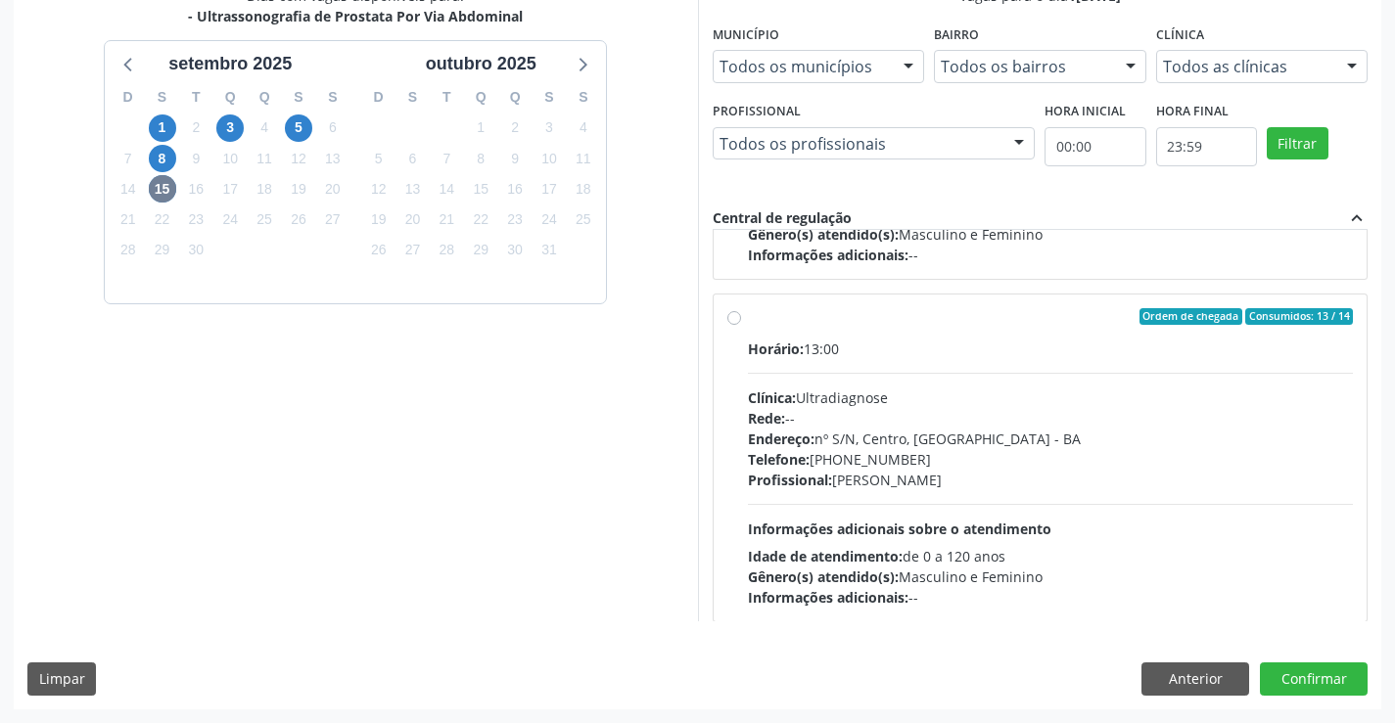
click at [748, 320] on label "Ordem de chegada Consumidos: 13 / 14 Horário: 13:00 Clínica: Ultradiagnose Rede…" at bounding box center [1051, 458] width 606 height 300
click at [730, 320] on input "Ordem de chegada Consumidos: 13 / 14 Horário: 13:00 Clínica: Ultradiagnose Rede…" at bounding box center [734, 317] width 14 height 18
radio input "true"
click at [1306, 679] on button "Confirmar" at bounding box center [1314, 679] width 108 height 33
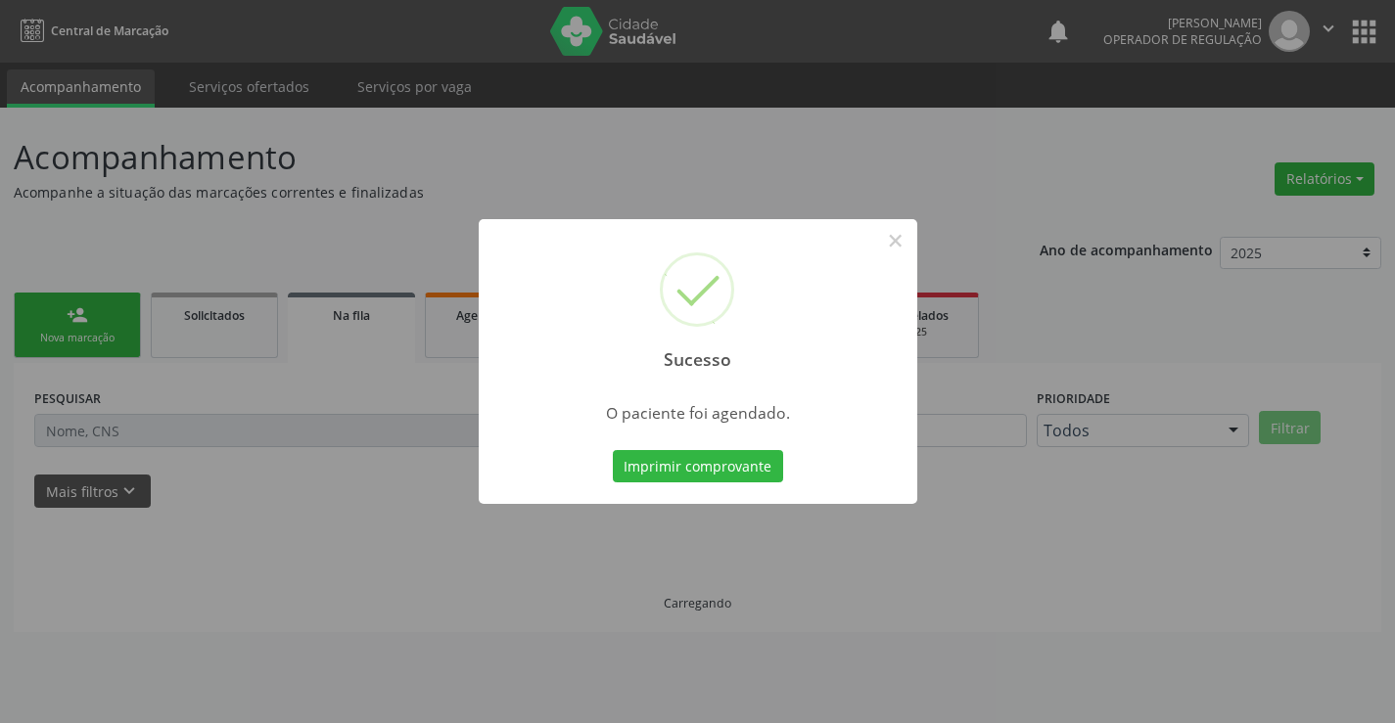
scroll to position [0, 0]
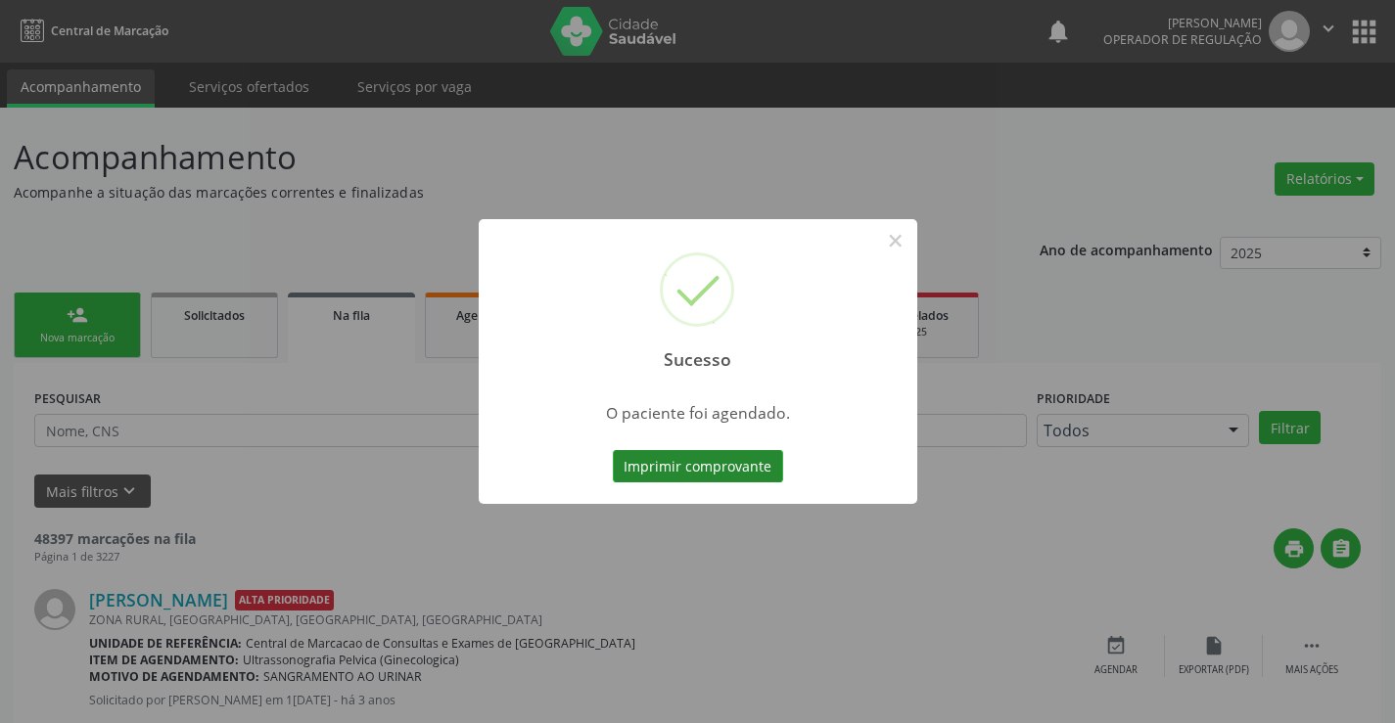
click at [737, 457] on button "Imprimir comprovante" at bounding box center [698, 466] width 170 height 33
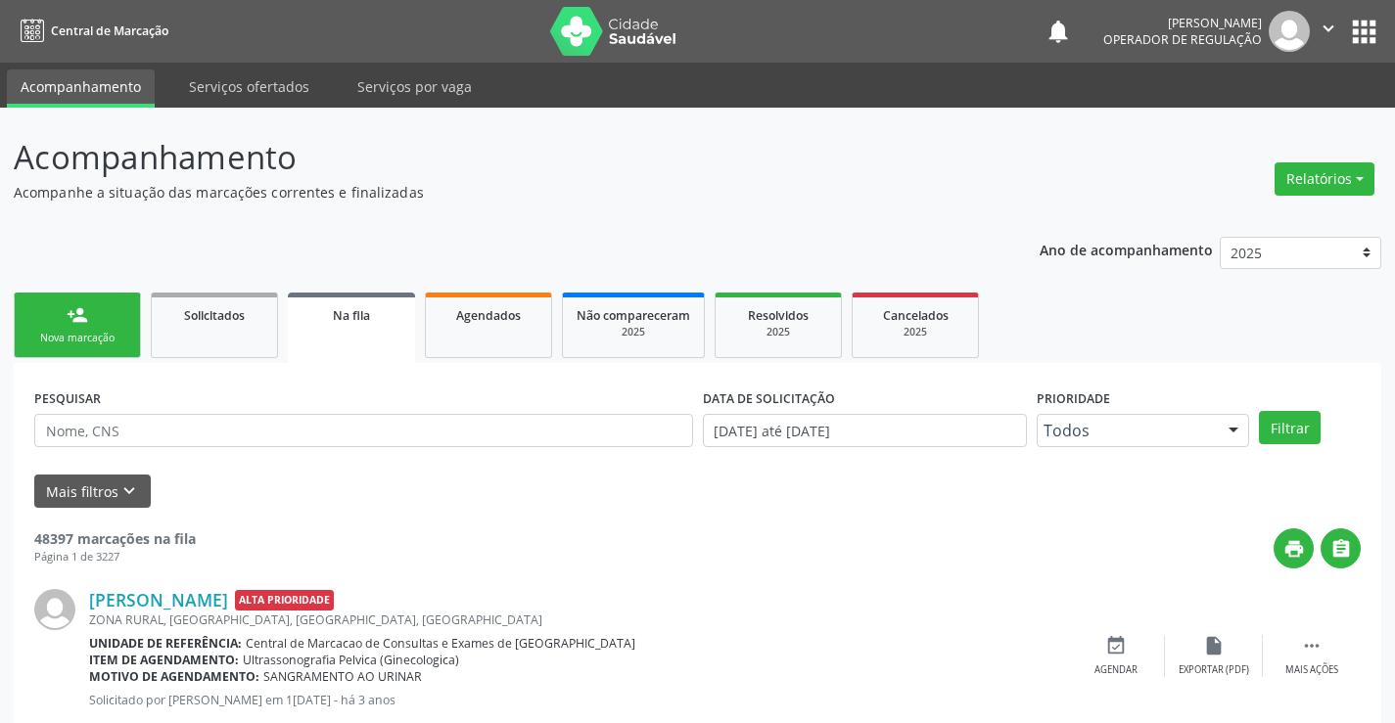
click at [1324, 26] on icon "" at bounding box center [1328, 29] width 22 height 22
click at [1245, 125] on link "Sair" at bounding box center [1278, 119] width 135 height 27
